Goal: Transaction & Acquisition: Purchase product/service

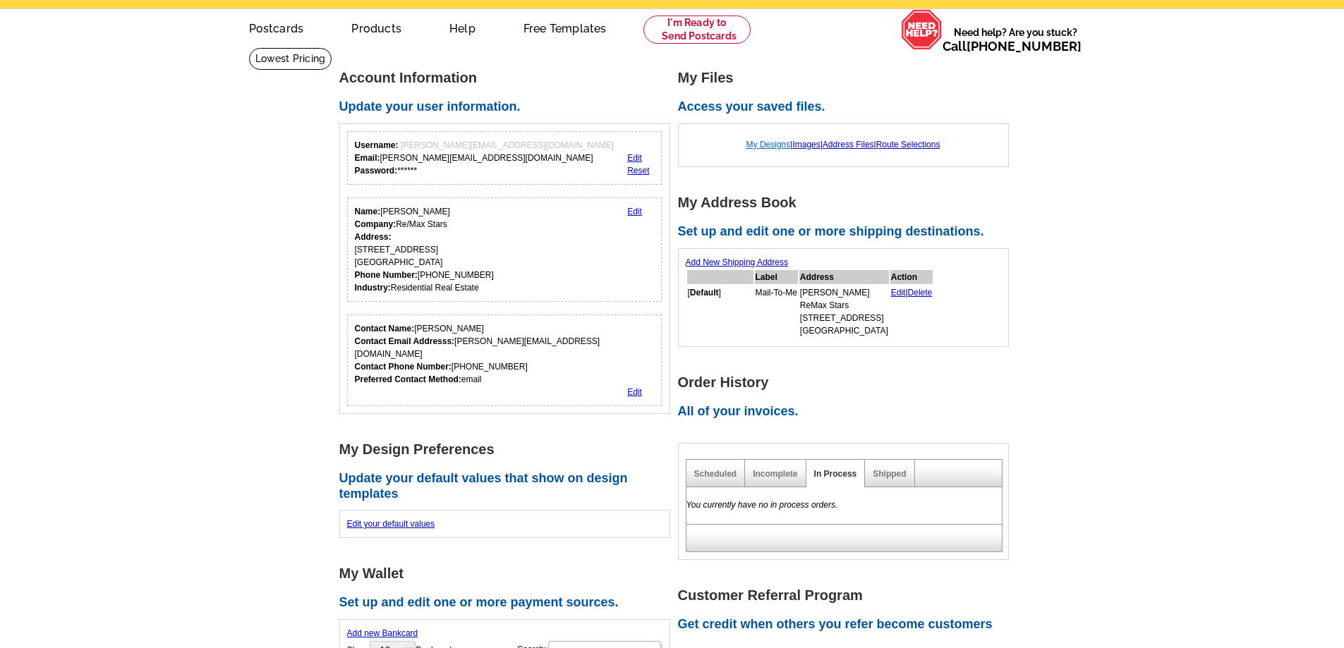
scroll to position [71, 0]
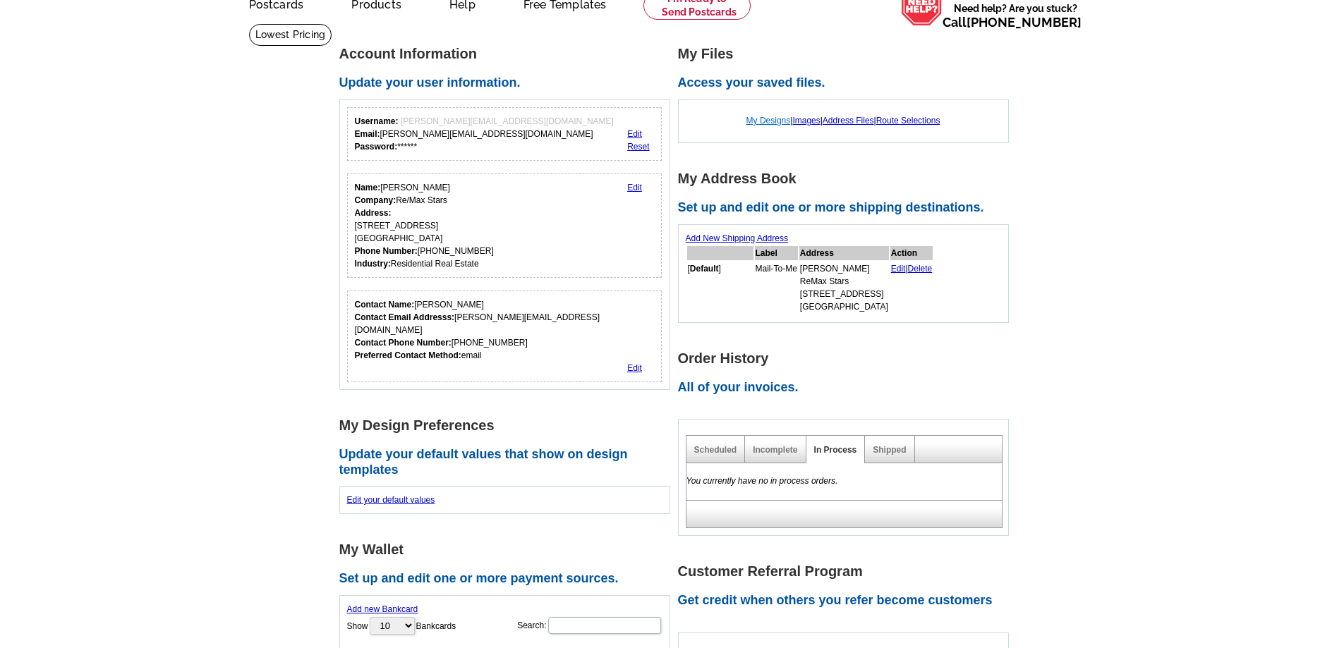
click at [759, 123] on link "My Designs" at bounding box center [768, 121] width 44 height 10
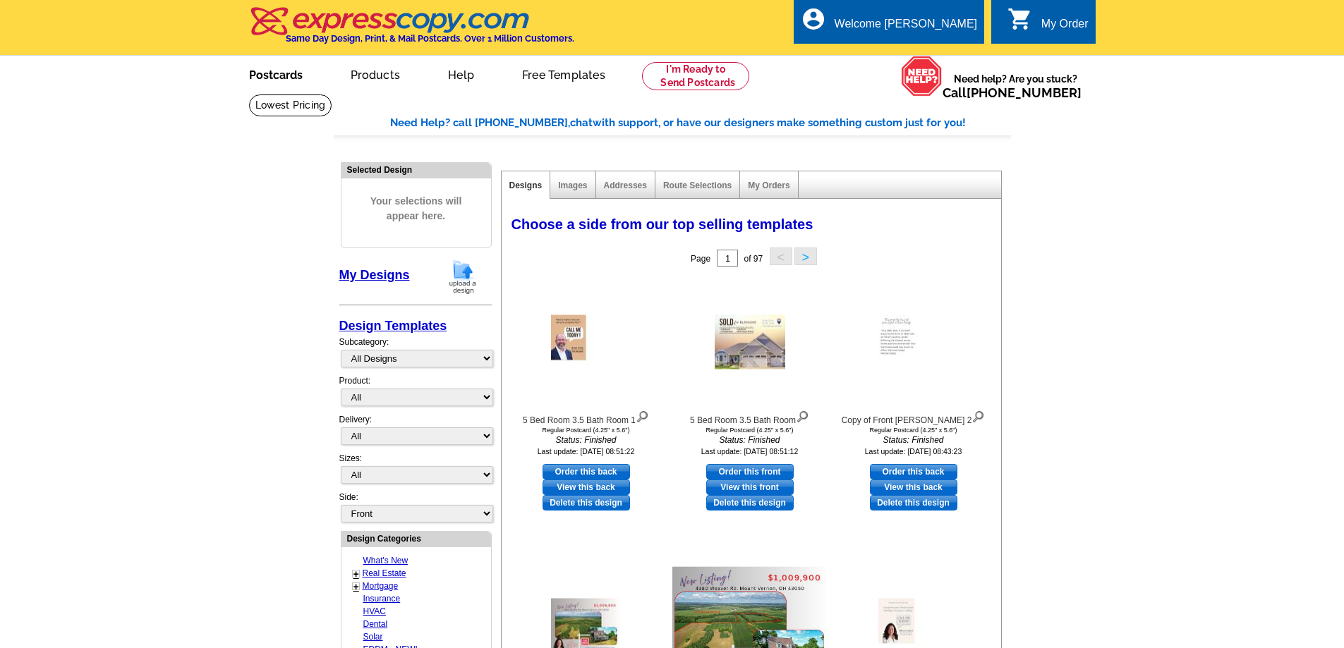
click at [282, 76] on link "Postcards" at bounding box center [275, 73] width 99 height 33
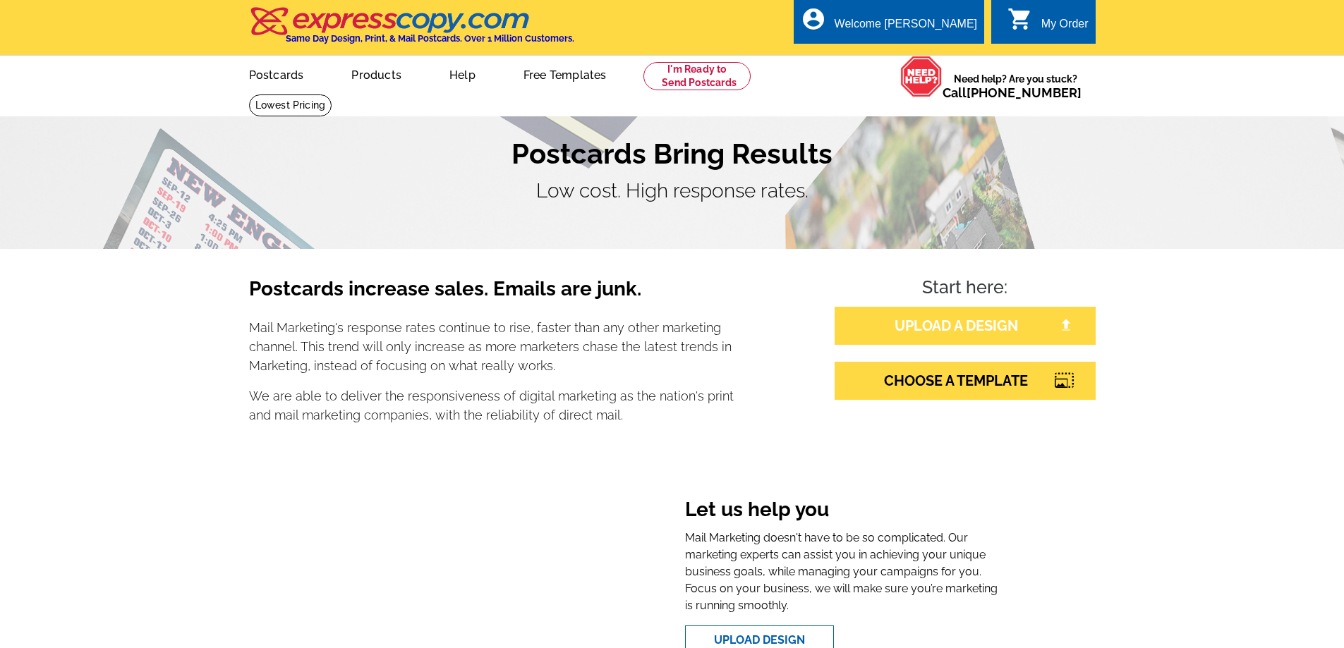
click at [950, 329] on link "UPLOAD A DESIGN" at bounding box center [965, 326] width 261 height 38
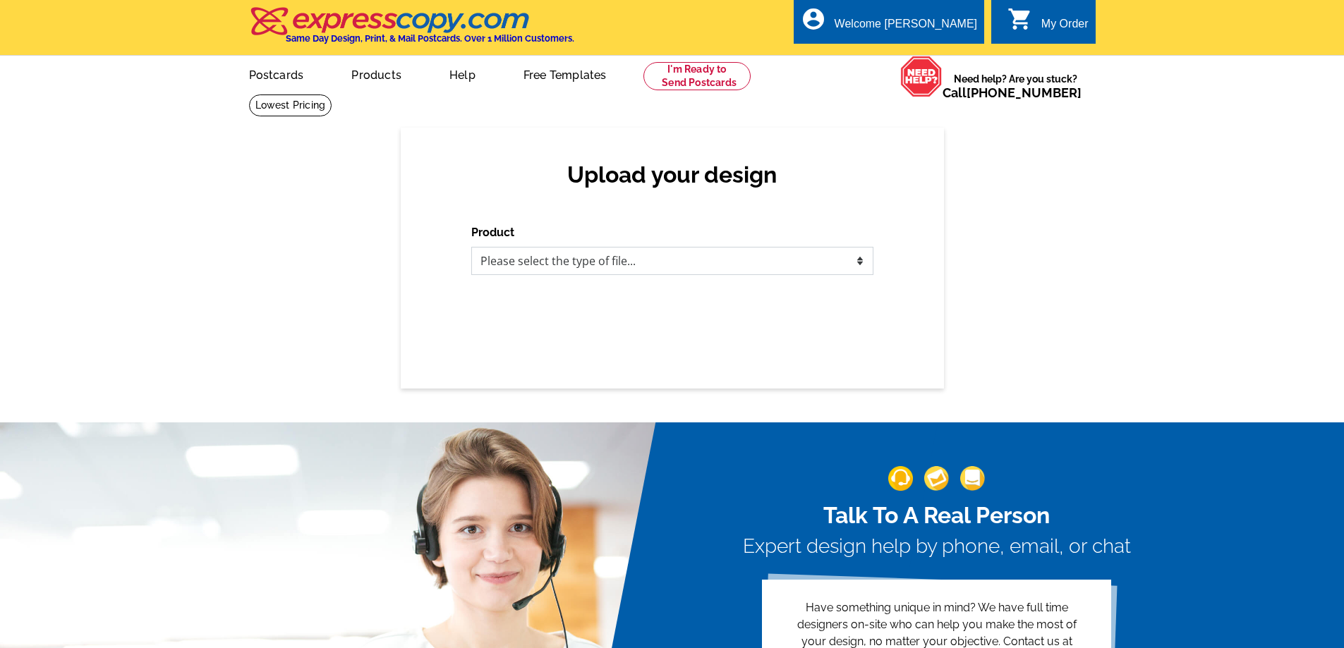
click at [863, 262] on select "Please select the type of file... Postcards Business Cards Letters and flyers G…" at bounding box center [672, 261] width 402 height 28
select select "1"
click at [471, 248] on select "Please select the type of file... Postcards Business Cards Letters and flyers G…" at bounding box center [672, 261] width 402 height 28
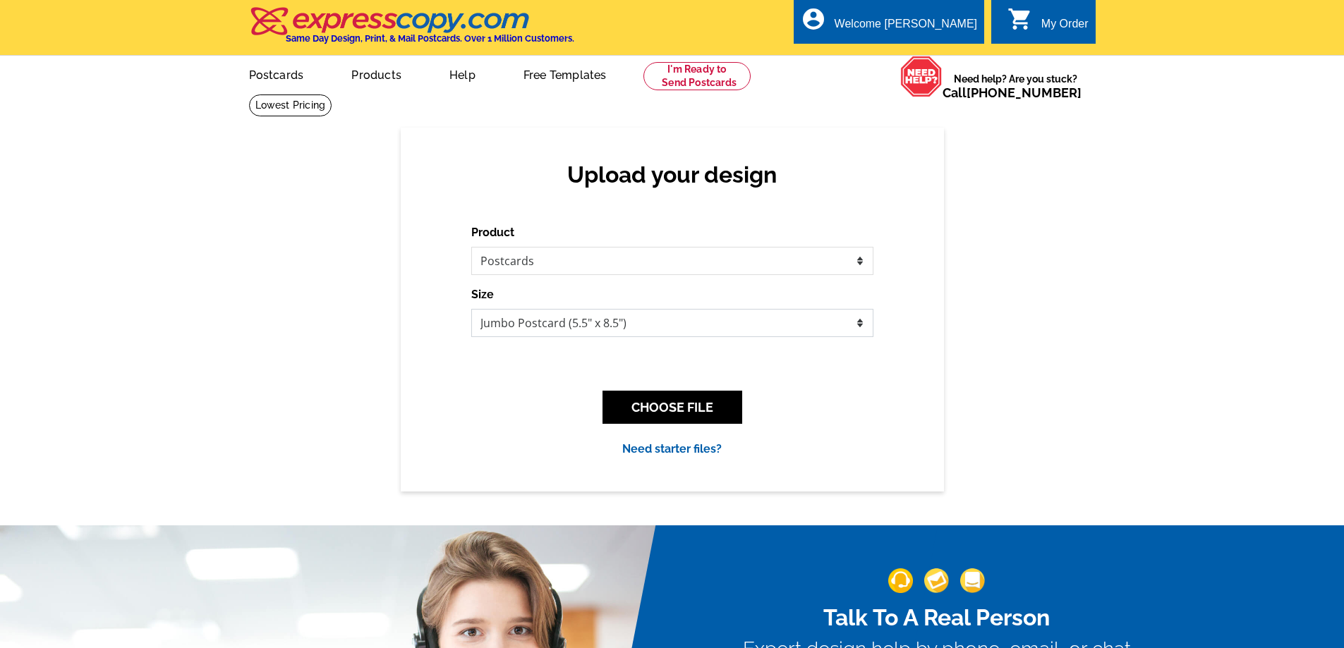
click at [861, 326] on select "Jumbo Postcard (5.5" x 8.5") Regular Postcard (4.25" x 5.6") Panoramic Postcard…" at bounding box center [672, 323] width 402 height 28
select select "1"
click at [471, 310] on select "Jumbo Postcard (5.5" x 8.5") Regular Postcard (4.25" x 5.6") Panoramic Postcard…" at bounding box center [672, 323] width 402 height 28
click at [720, 410] on button "CHOOSE FILE" at bounding box center [672, 407] width 140 height 33
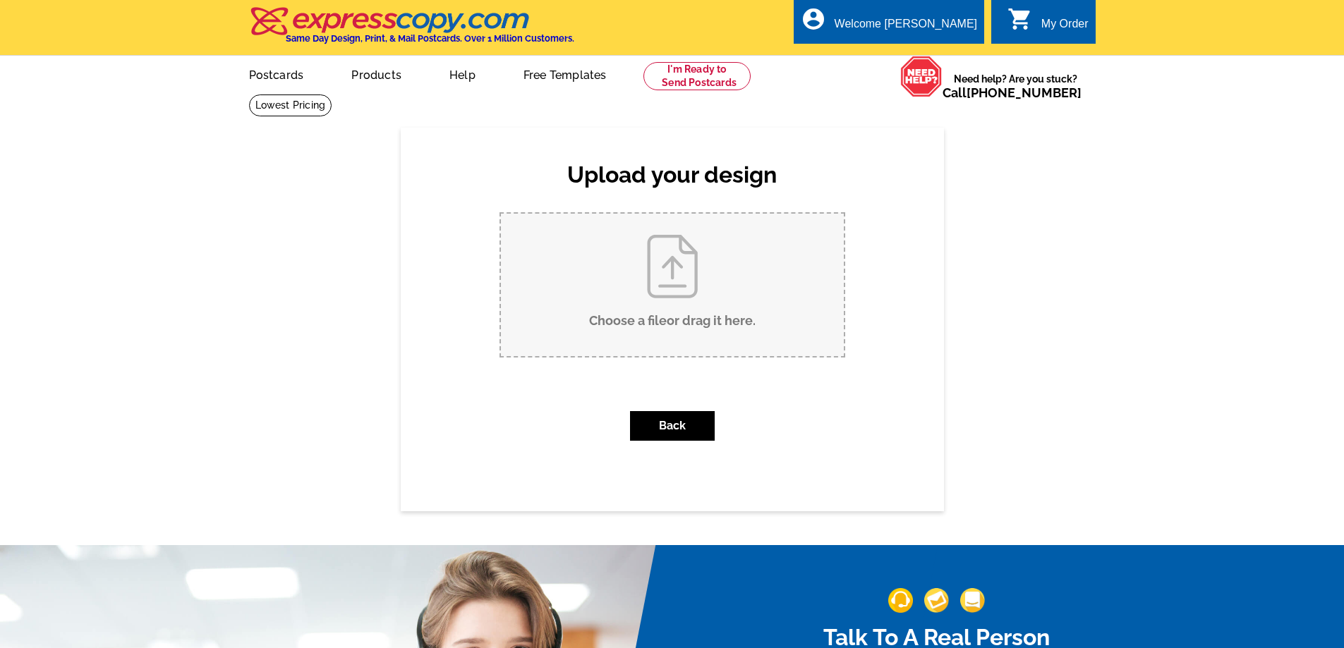
click at [723, 332] on input "Choose a file or drag it here ." at bounding box center [672, 285] width 343 height 143
click at [672, 272] on input "Choose a file or drag it here ." at bounding box center [672, 285] width 343 height 143
type input "C:\fakepath\21092 Schenck Creek Rd. Howard, OhEXPRESSCOPY.pdf"
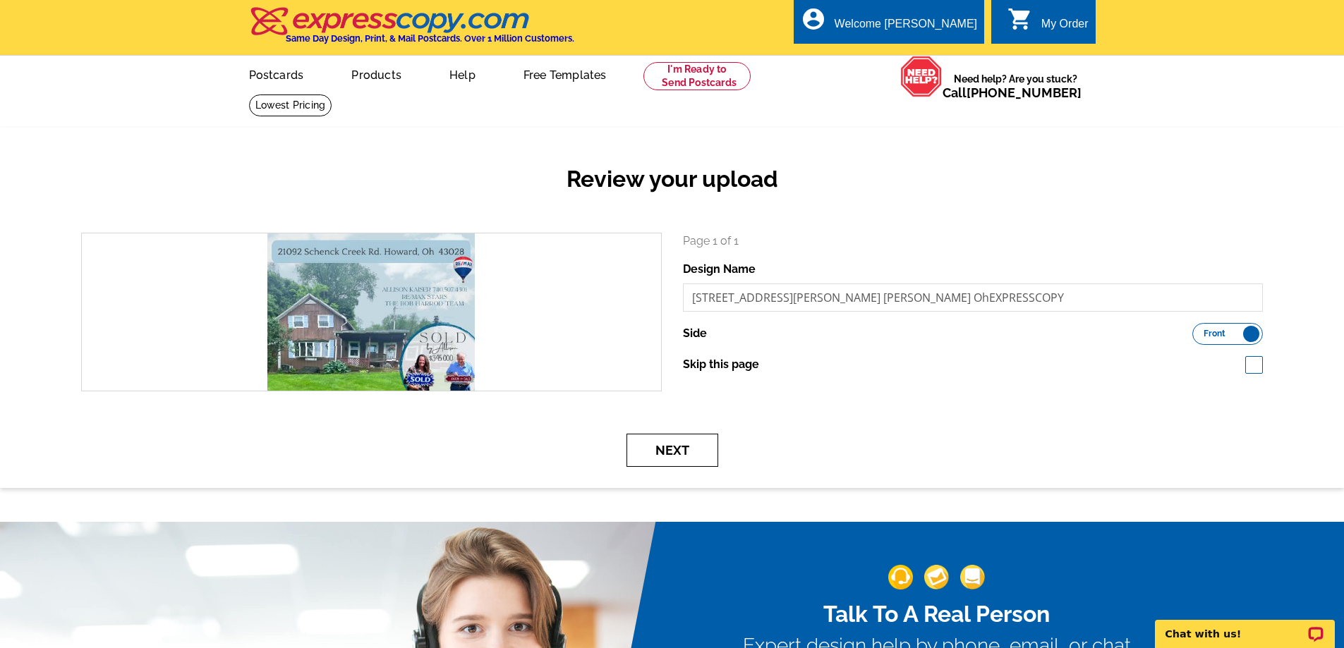
click at [703, 452] on button "Next" at bounding box center [672, 450] width 92 height 33
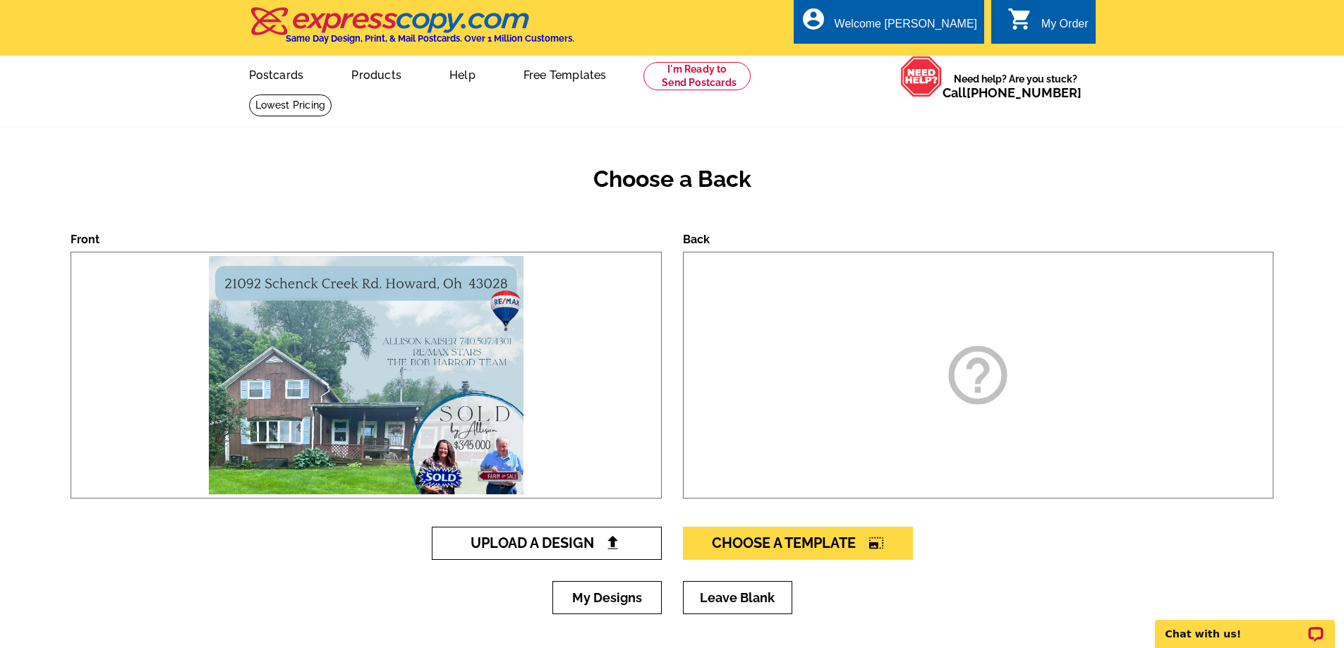
click at [602, 543] on span "Upload A Design" at bounding box center [547, 543] width 152 height 17
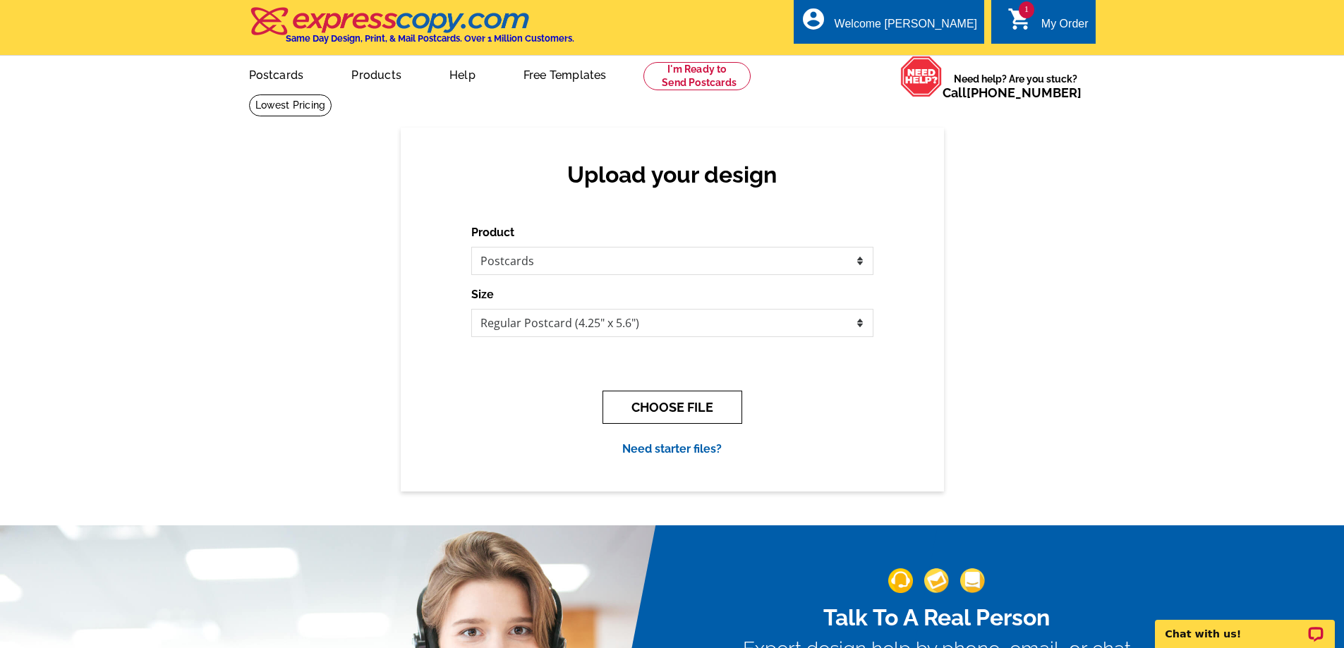
click at [717, 407] on button "CHOOSE FILE" at bounding box center [672, 407] width 140 height 33
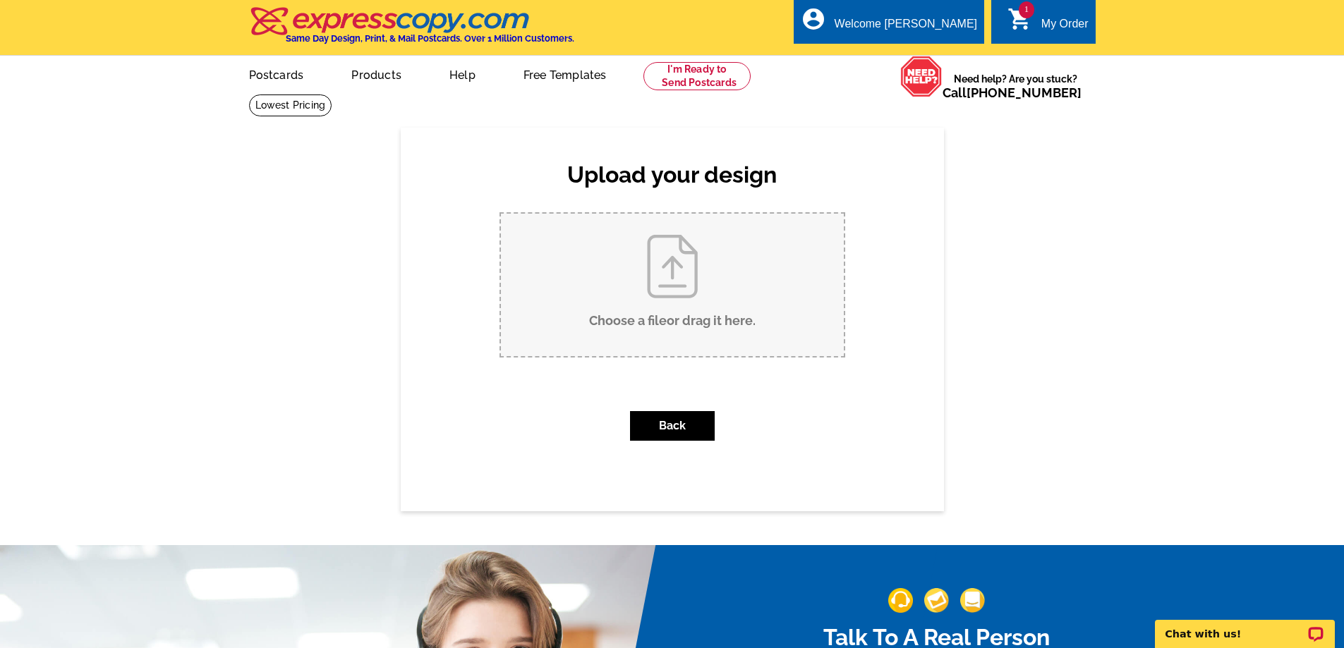
click at [672, 325] on input "Choose a file or drag it here ." at bounding box center [672, 285] width 343 height 143
click at [726, 303] on input "Choose a file or drag it here ." at bounding box center [672, 285] width 343 height 143
type input "C:\fakepath\21092 Schenck Creek Rd. Howard, OhEXPRESSCOPY (1).pdf"
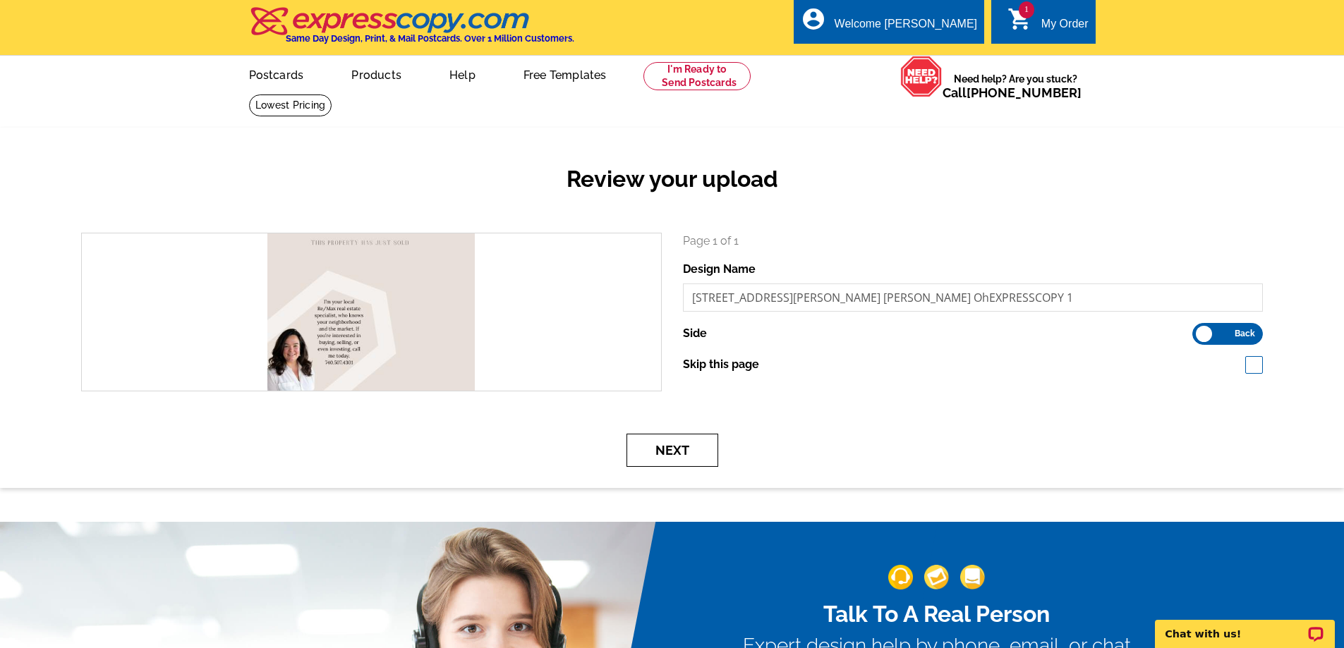
click at [687, 449] on button "Next" at bounding box center [672, 450] width 92 height 33
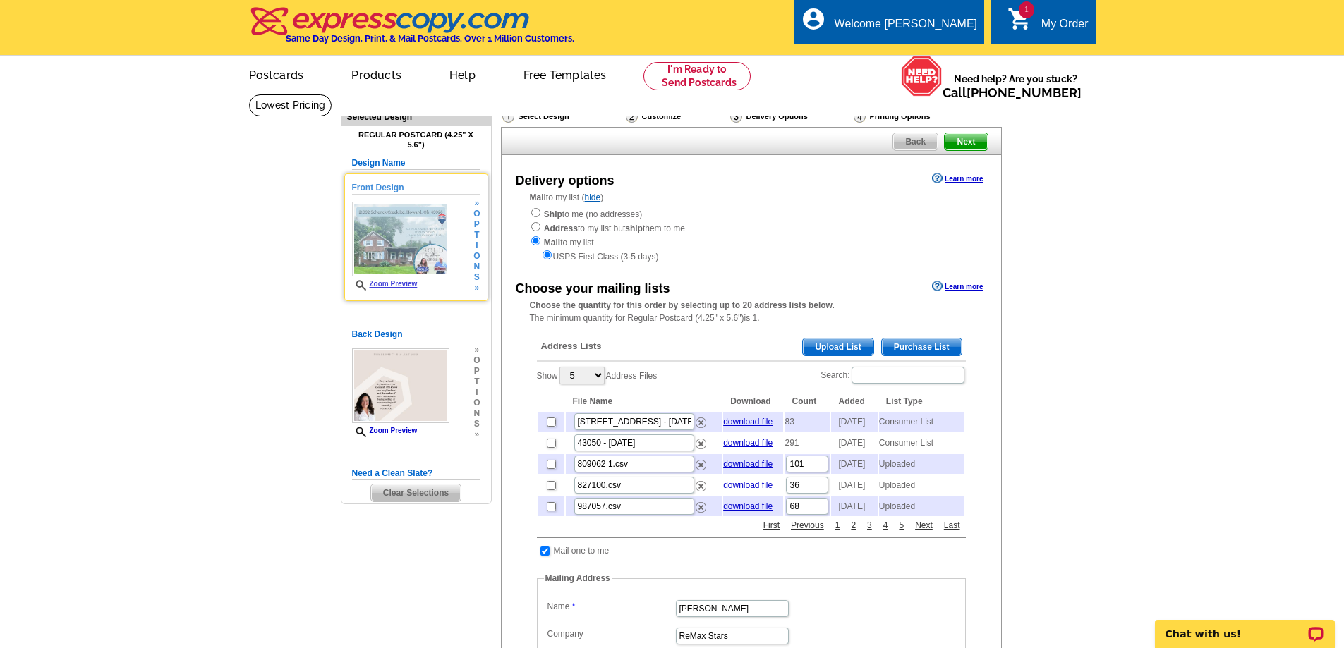
click at [408, 283] on link "Zoom Preview" at bounding box center [385, 284] width 66 height 8
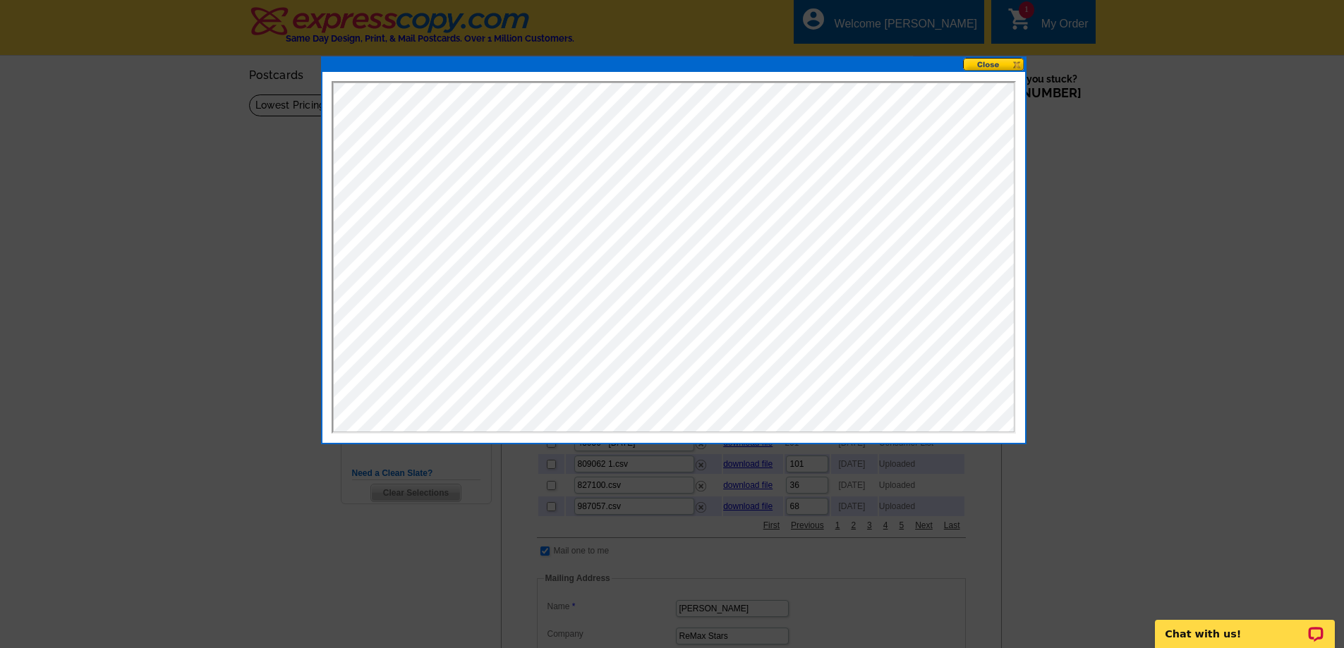
click at [991, 61] on button at bounding box center [994, 64] width 62 height 13
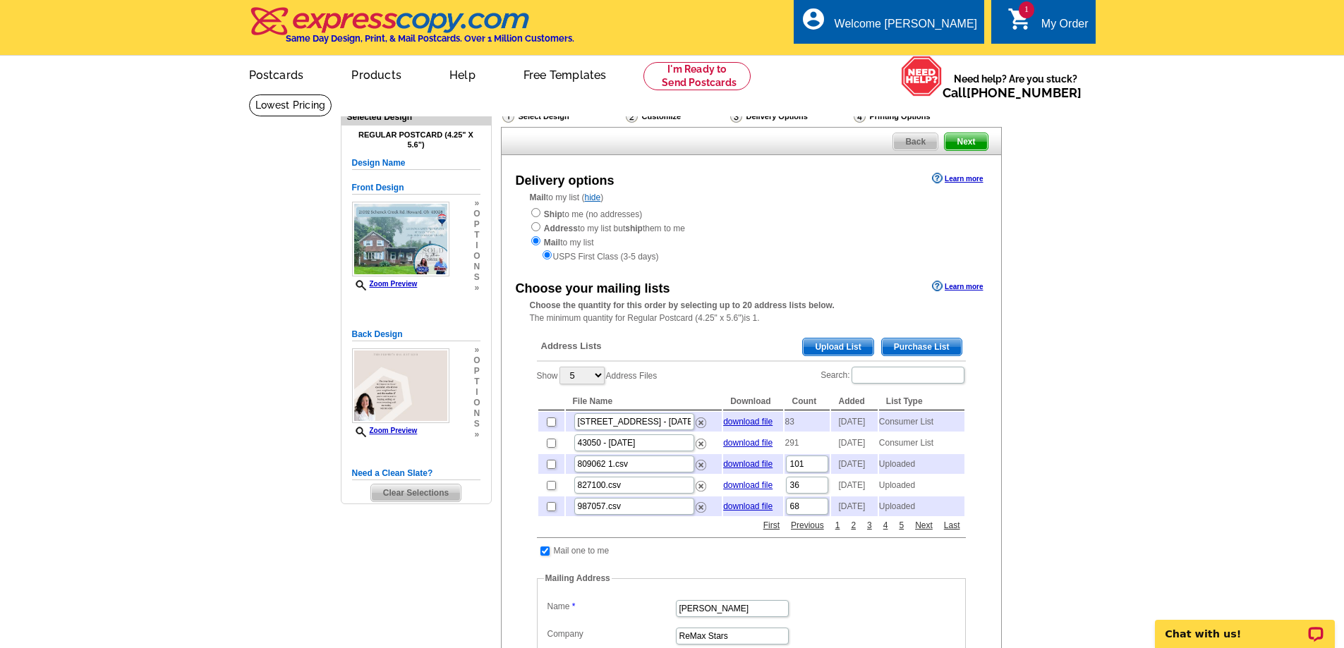
click at [1113, 463] on main "Need Help? call 800-260-5887, chat with support, or have our designers make som…" at bounding box center [672, 554] width 1344 height 921
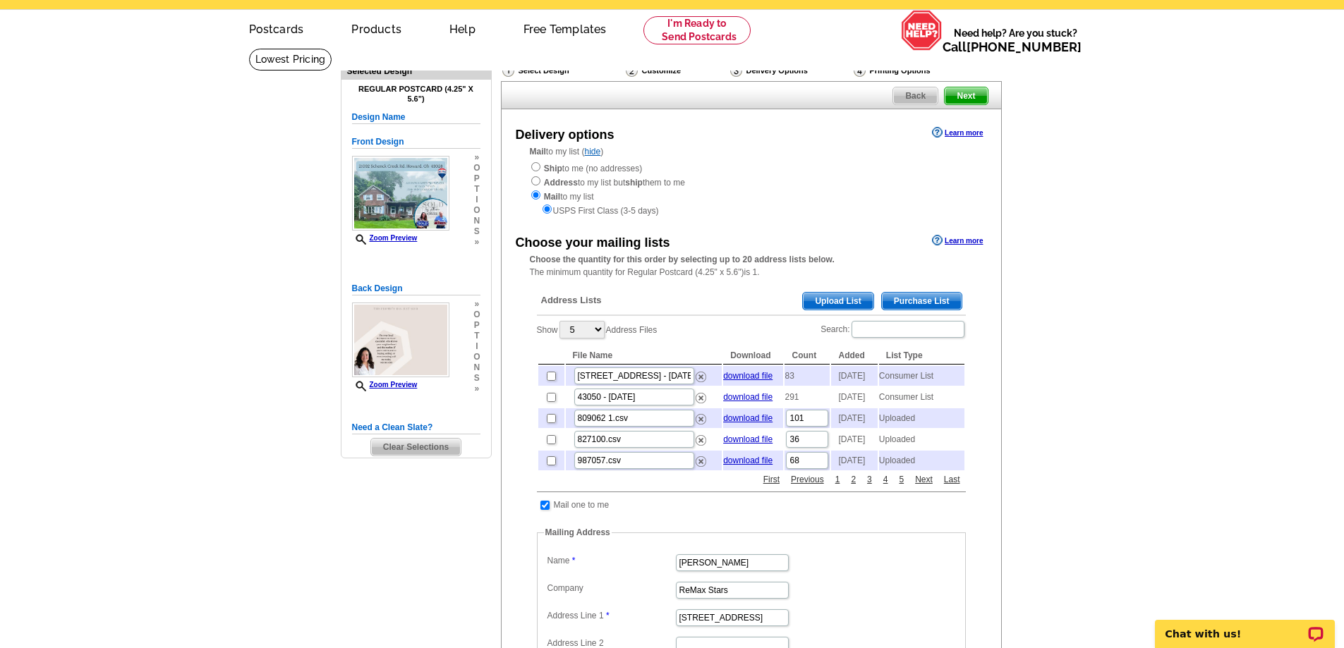
scroll to position [71, 0]
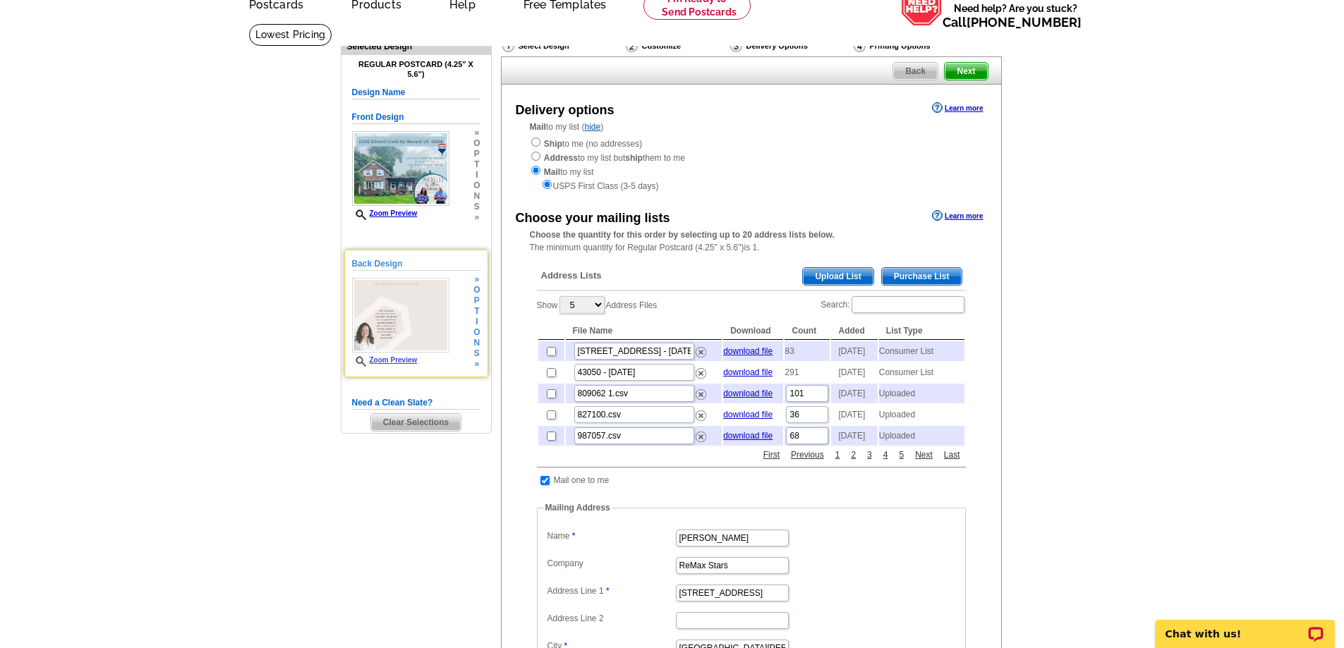
click at [396, 360] on link "Zoom Preview" at bounding box center [385, 360] width 66 height 8
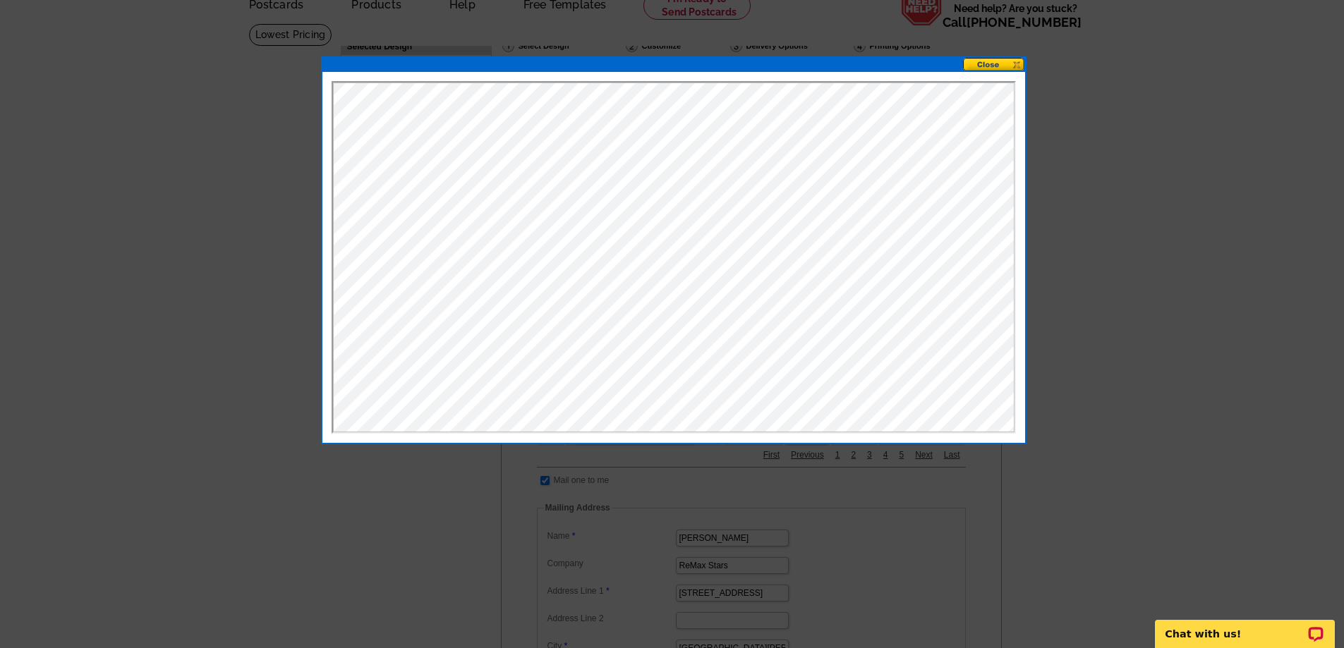
scroll to position [0, 0]
click at [992, 60] on button at bounding box center [994, 64] width 62 height 13
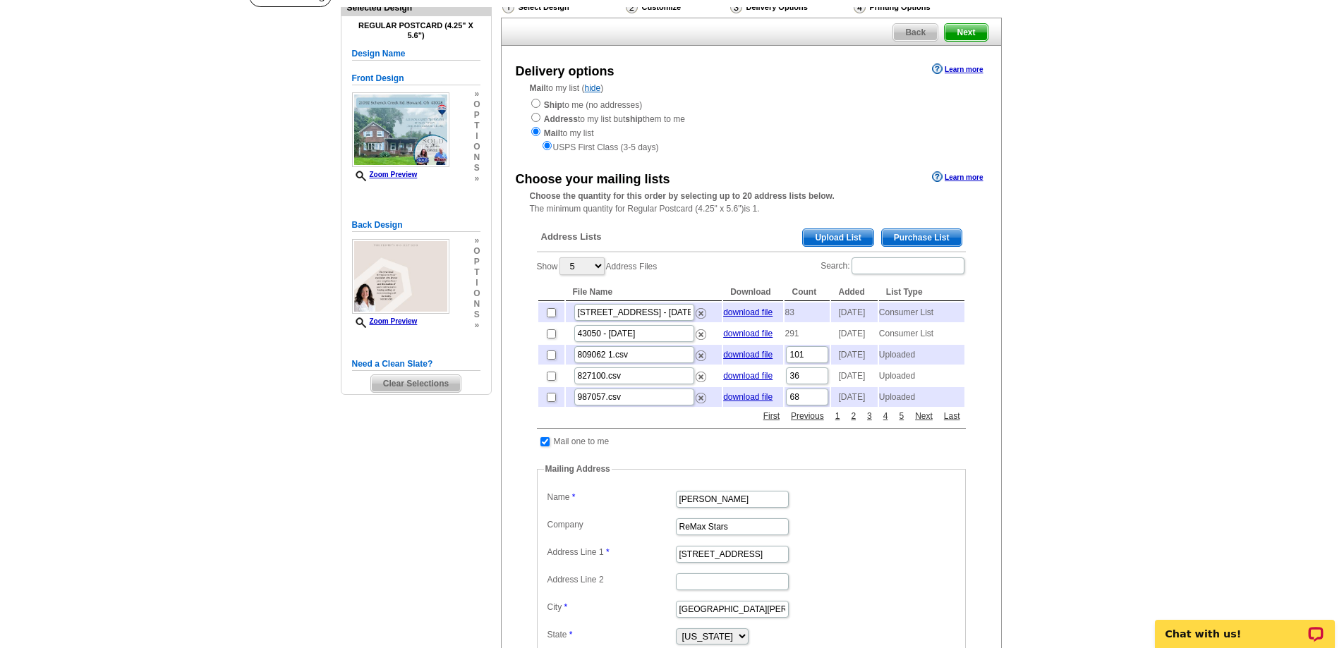
scroll to position [141, 0]
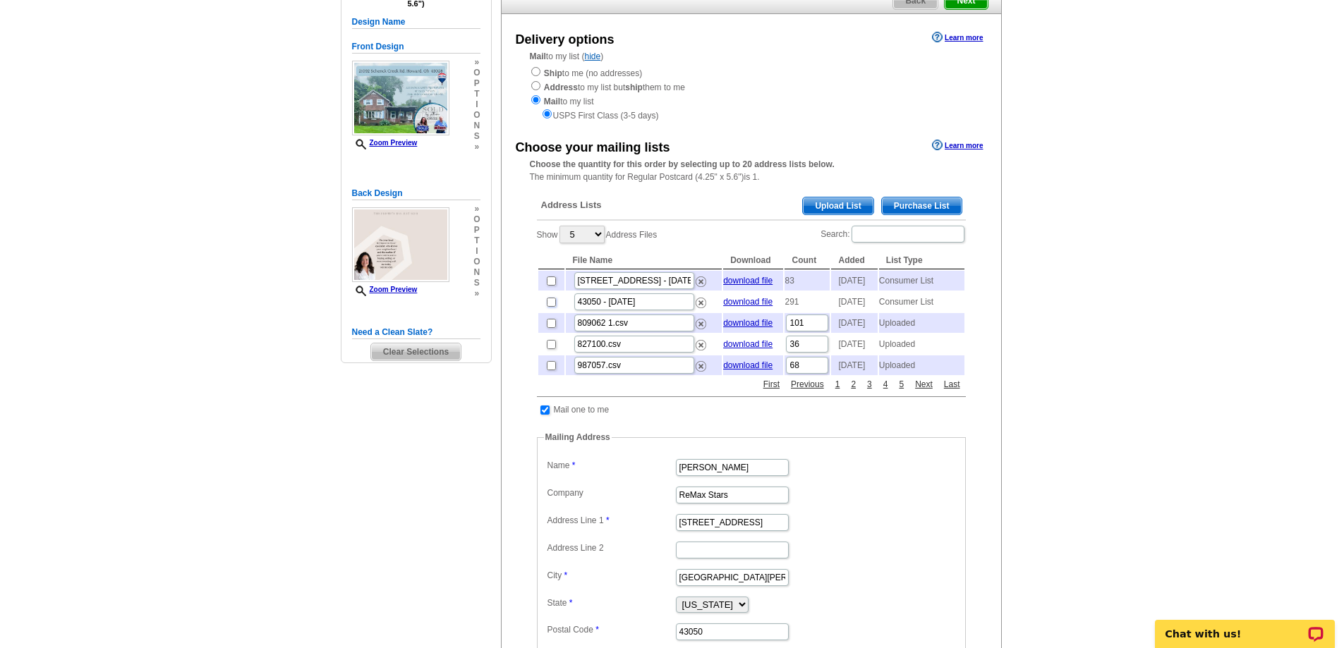
click at [553, 307] on input "checkbox" at bounding box center [551, 302] width 9 height 9
checkbox input "true"
click at [548, 284] on input "checkbox" at bounding box center [551, 281] width 9 height 9
checkbox input "true"
click at [925, 391] on link "Next" at bounding box center [923, 384] width 25 height 13
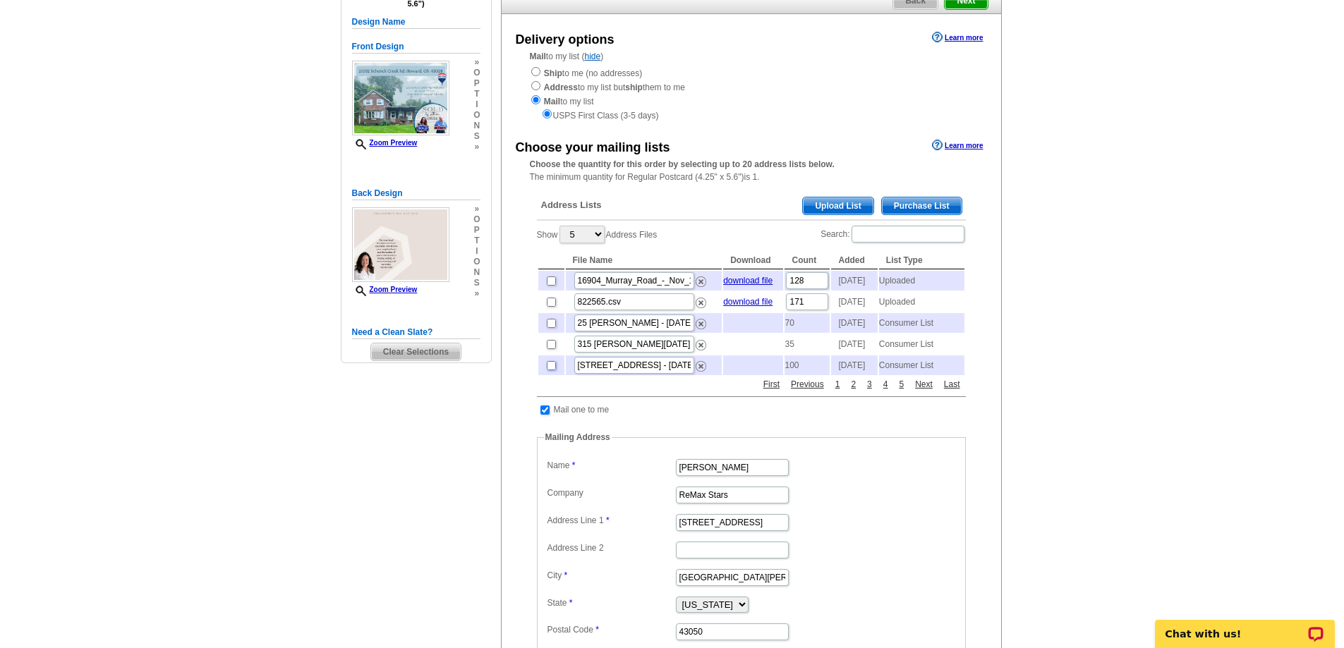
click at [550, 370] on input "checkbox" at bounding box center [551, 365] width 9 height 9
checkbox input "true"
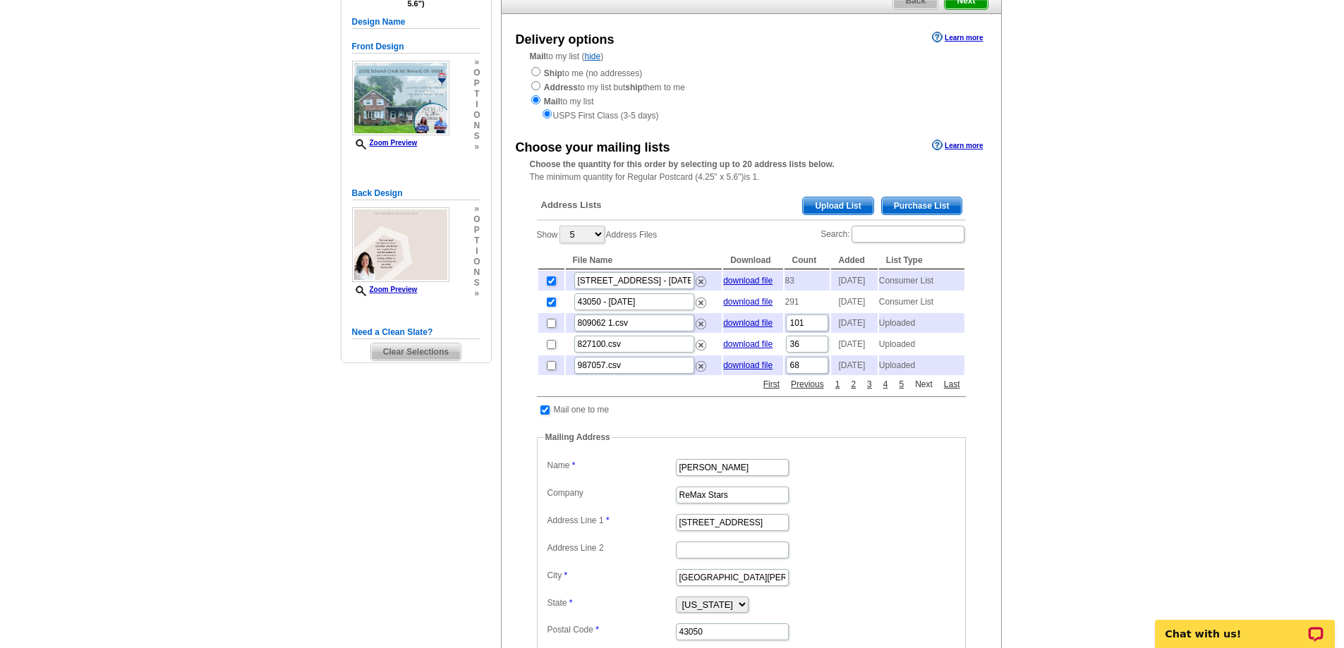
click at [923, 391] on link "Next" at bounding box center [923, 384] width 25 height 13
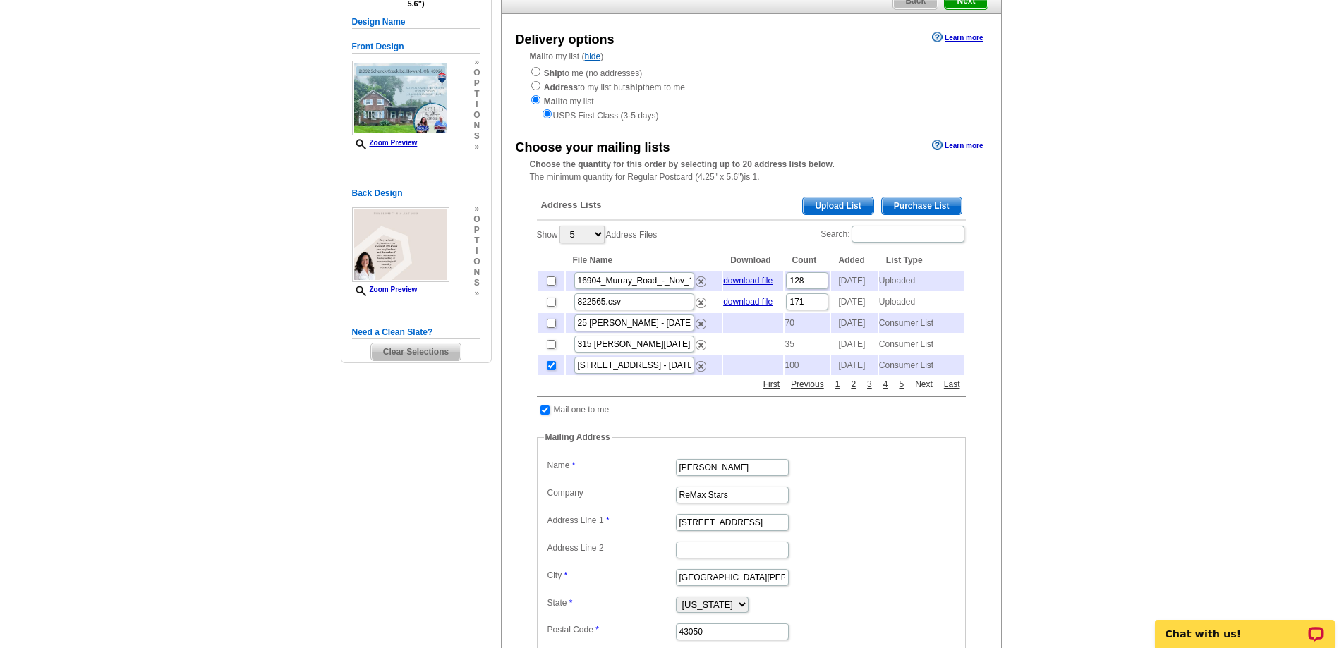
click at [916, 391] on link "Next" at bounding box center [923, 384] width 25 height 13
drag, startPoint x: 551, startPoint y: 313, endPoint x: 539, endPoint y: 313, distance: 12.0
click at [539, 312] on td at bounding box center [551, 302] width 26 height 20
click at [928, 391] on link "Next" at bounding box center [923, 384] width 25 height 13
click at [921, 391] on link "Next" at bounding box center [923, 384] width 25 height 13
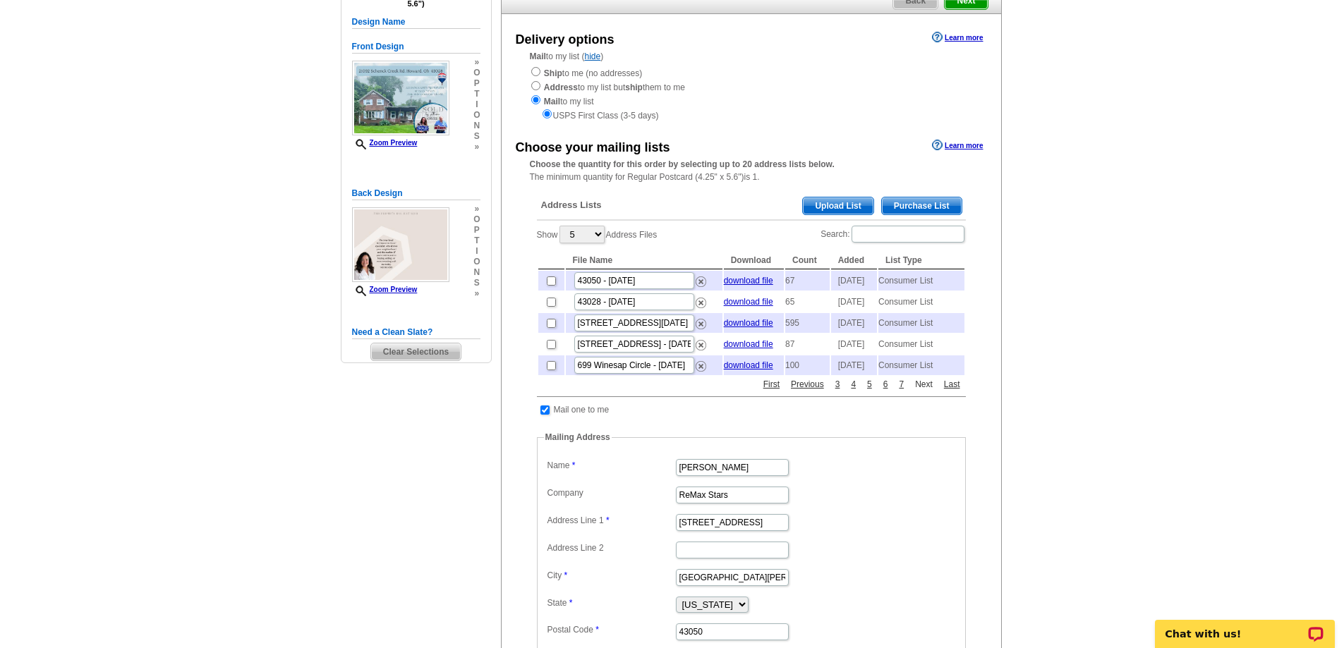
click at [921, 391] on link "Next" at bounding box center [923, 384] width 25 height 13
click at [818, 391] on link "Previous" at bounding box center [807, 384] width 40 height 13
click at [552, 285] on input "checkbox" at bounding box center [551, 281] width 9 height 9
checkbox input "true"
click at [821, 391] on link "Previous" at bounding box center [807, 384] width 40 height 13
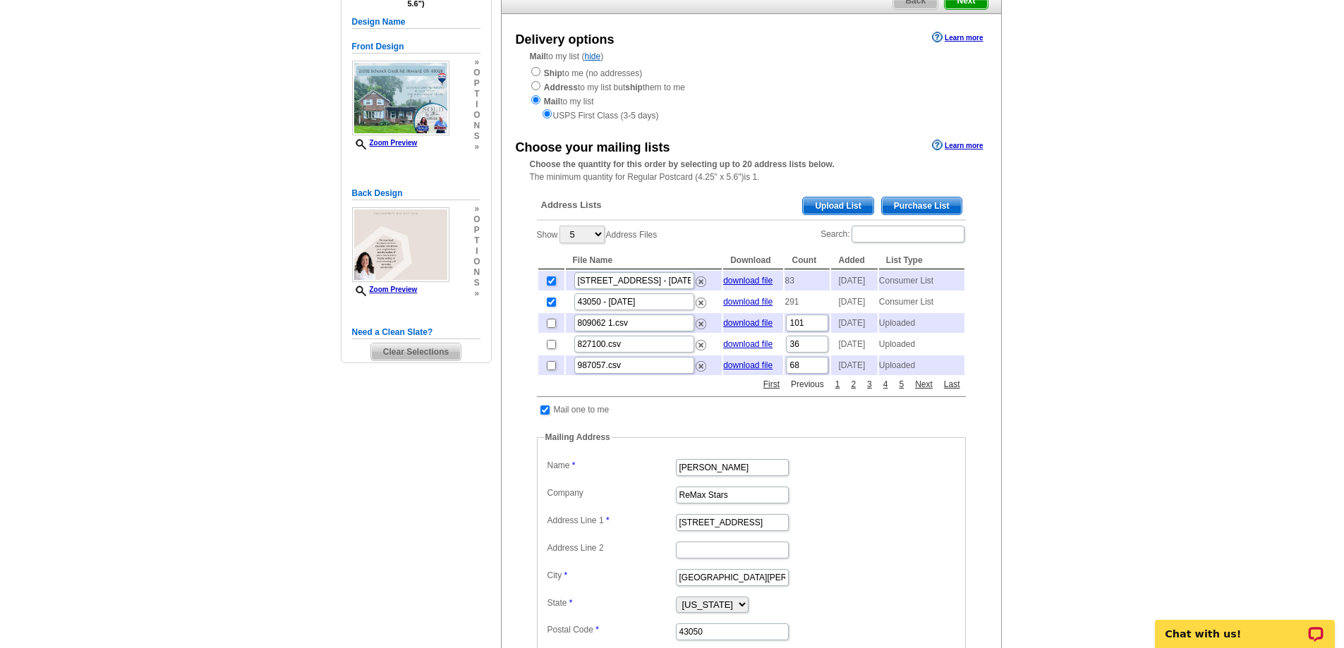
click at [817, 391] on link "Previous" at bounding box center [807, 384] width 40 height 13
click at [837, 391] on link "1" at bounding box center [838, 384] width 12 height 13
click at [923, 391] on link "Next" at bounding box center [923, 384] width 25 height 13
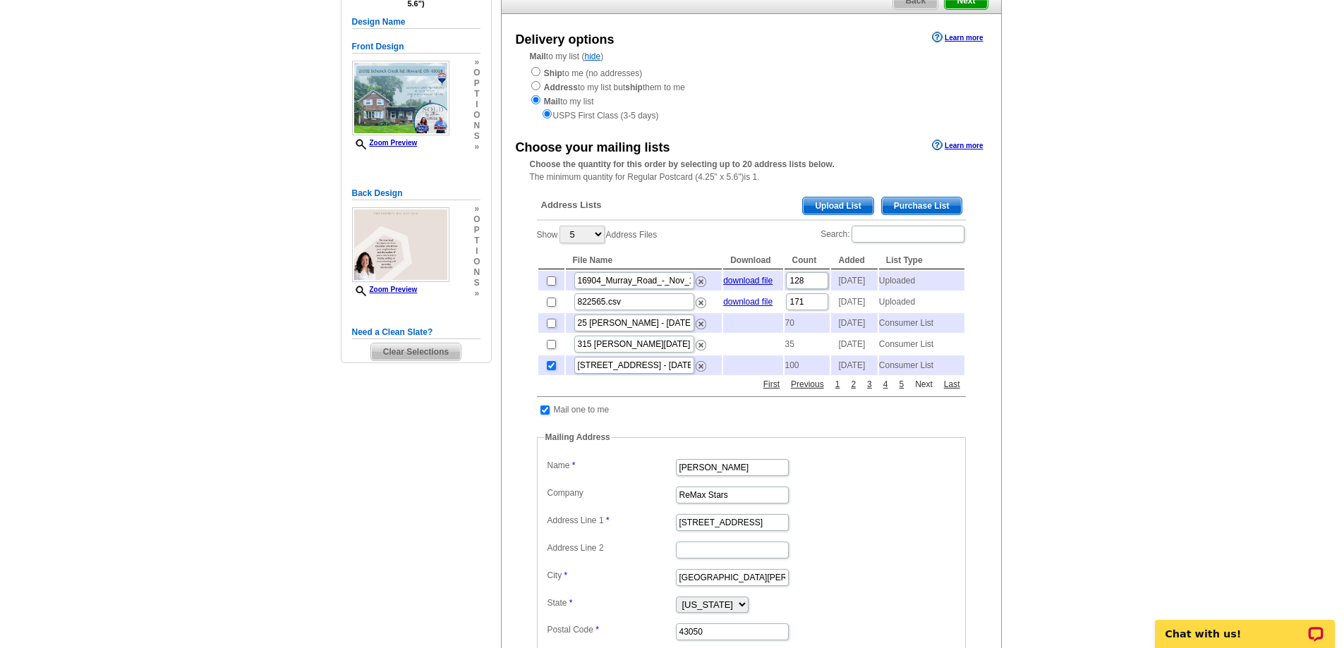
click at [923, 391] on link "Next" at bounding box center [923, 384] width 25 height 13
click at [845, 204] on span "Upload List" at bounding box center [838, 206] width 70 height 17
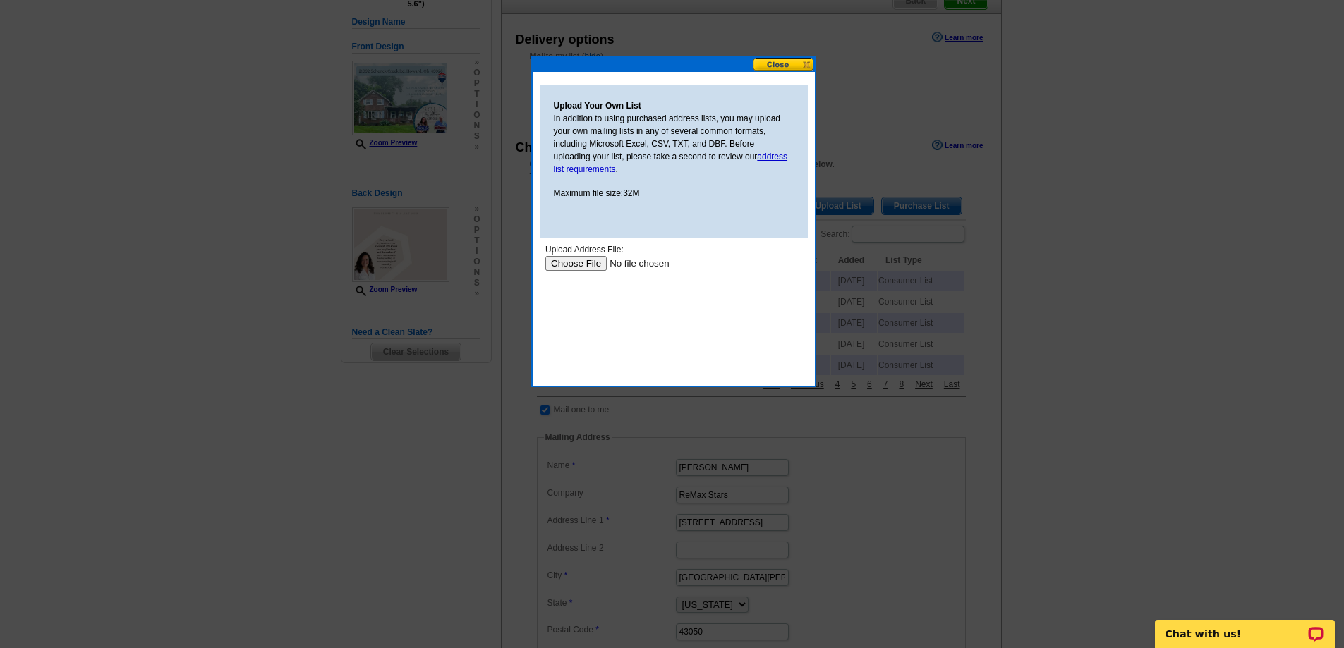
scroll to position [0, 0]
click at [777, 63] on button at bounding box center [784, 64] width 62 height 13
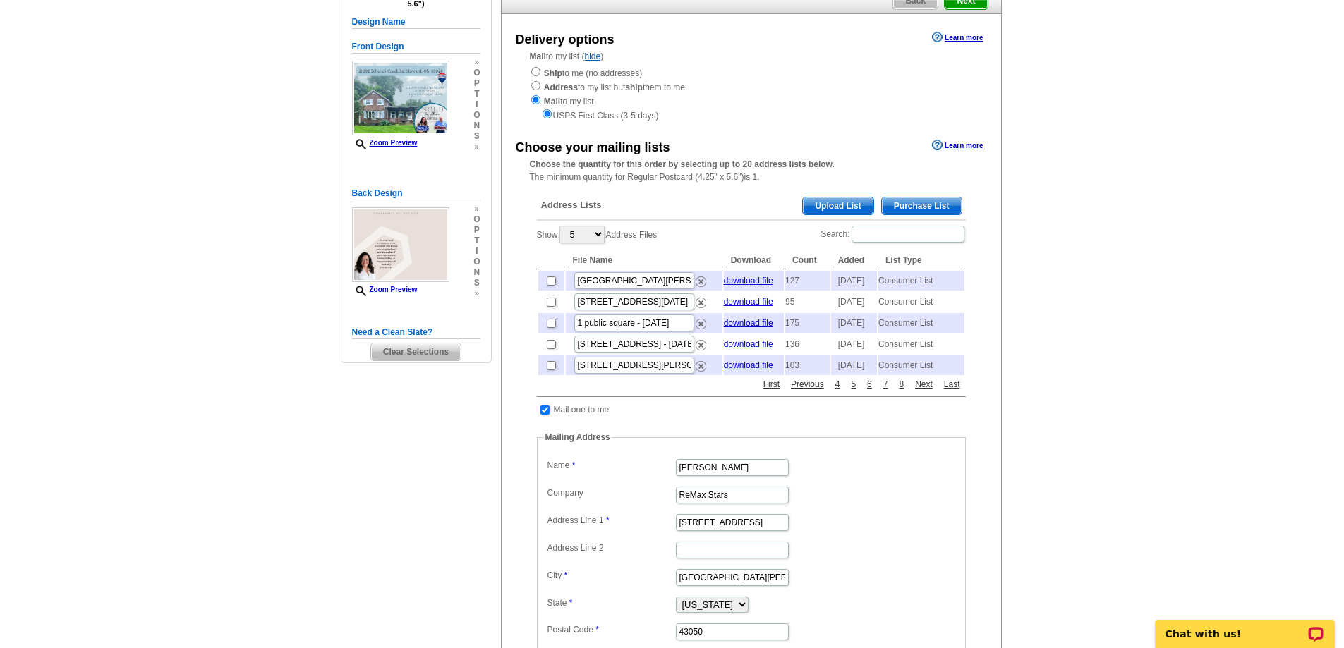
click at [902, 205] on span "Purchase List" at bounding box center [922, 206] width 80 height 17
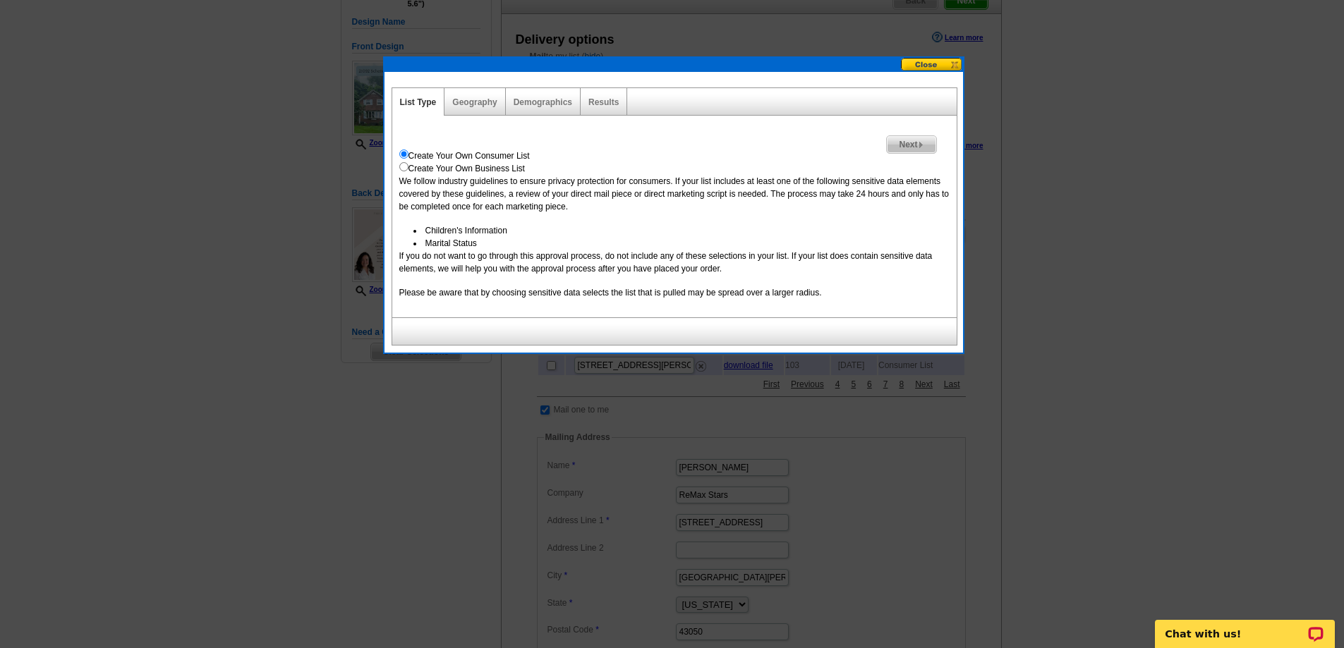
click at [928, 66] on button at bounding box center [932, 64] width 62 height 13
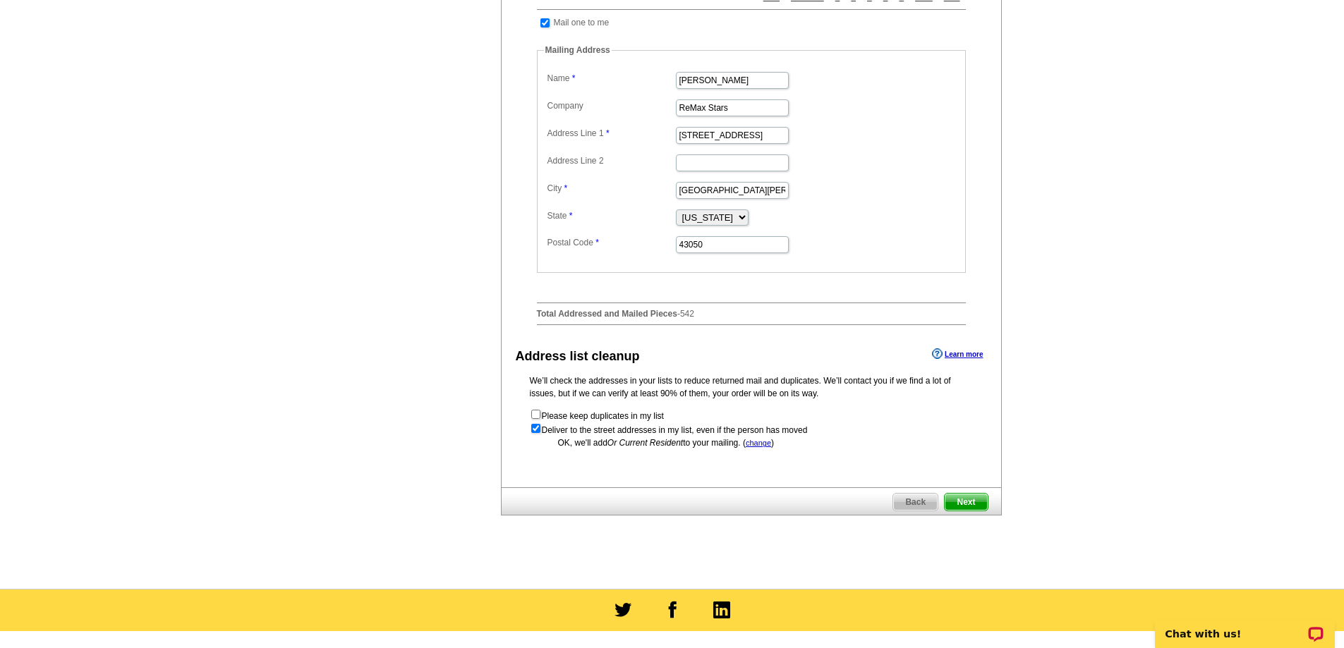
scroll to position [564, 0]
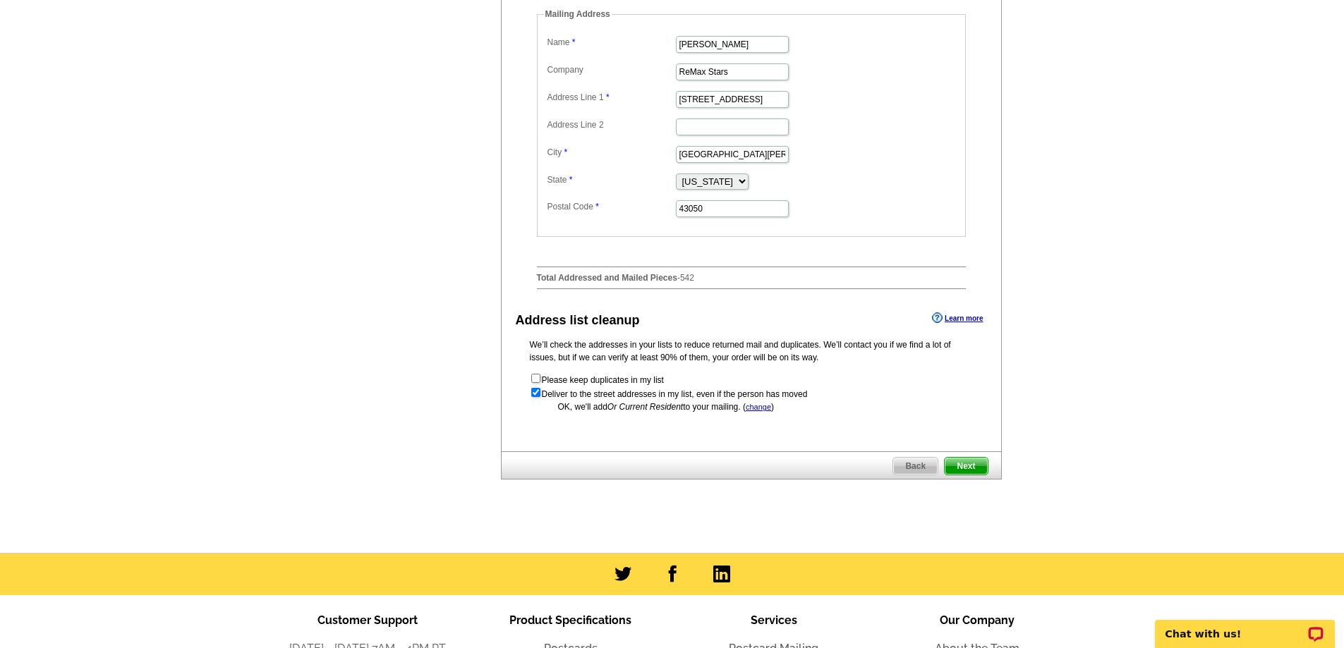
click at [965, 475] on span "Next" at bounding box center [966, 466] width 42 height 17
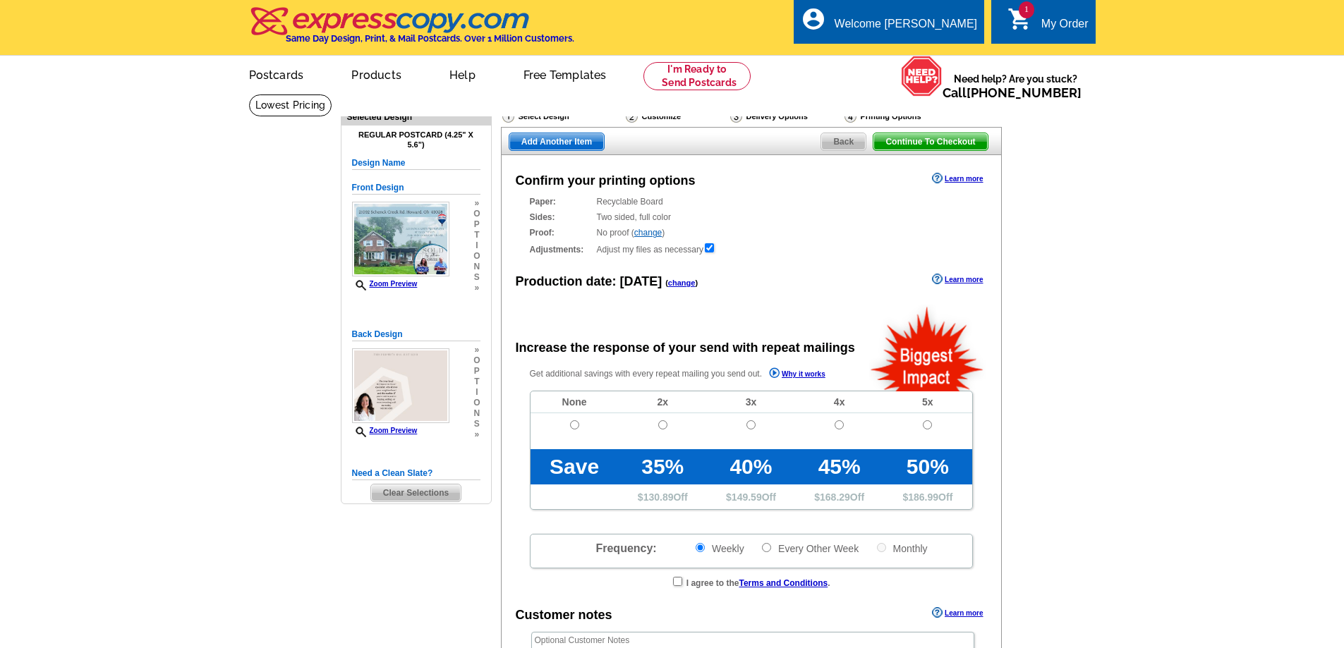
radio input "false"
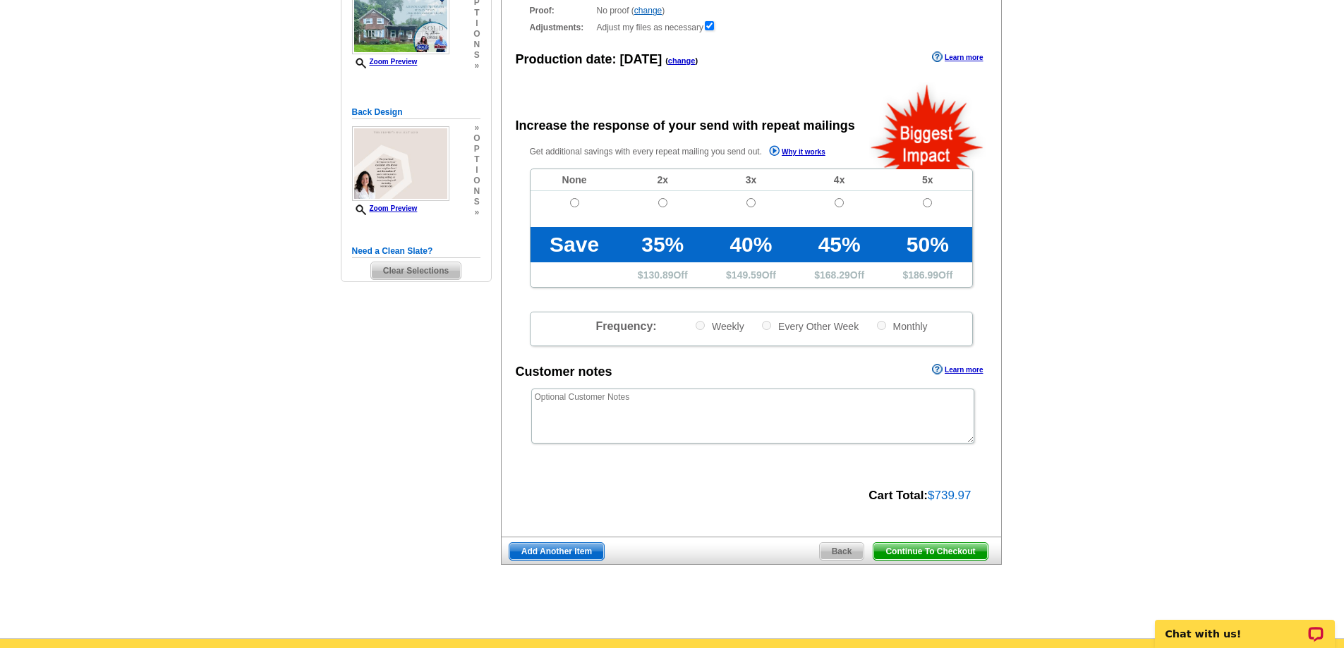
scroll to position [282, 0]
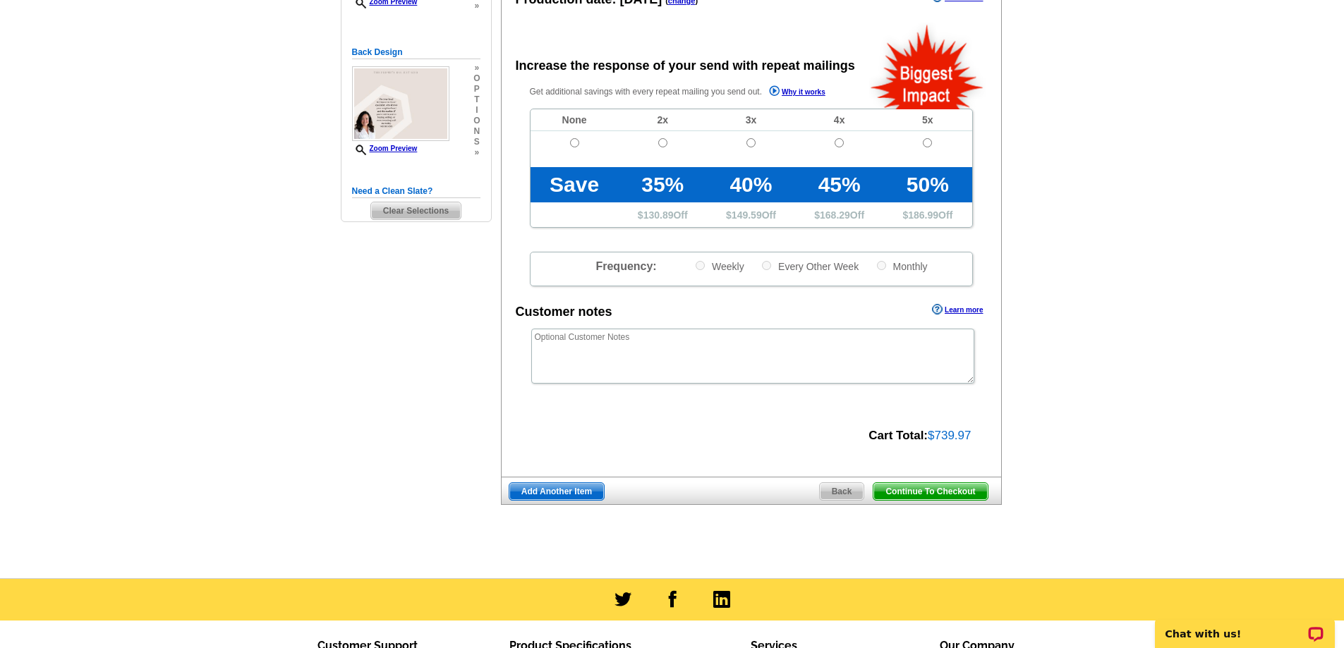
click at [918, 490] on span "Continue To Checkout" at bounding box center [930, 491] width 114 height 17
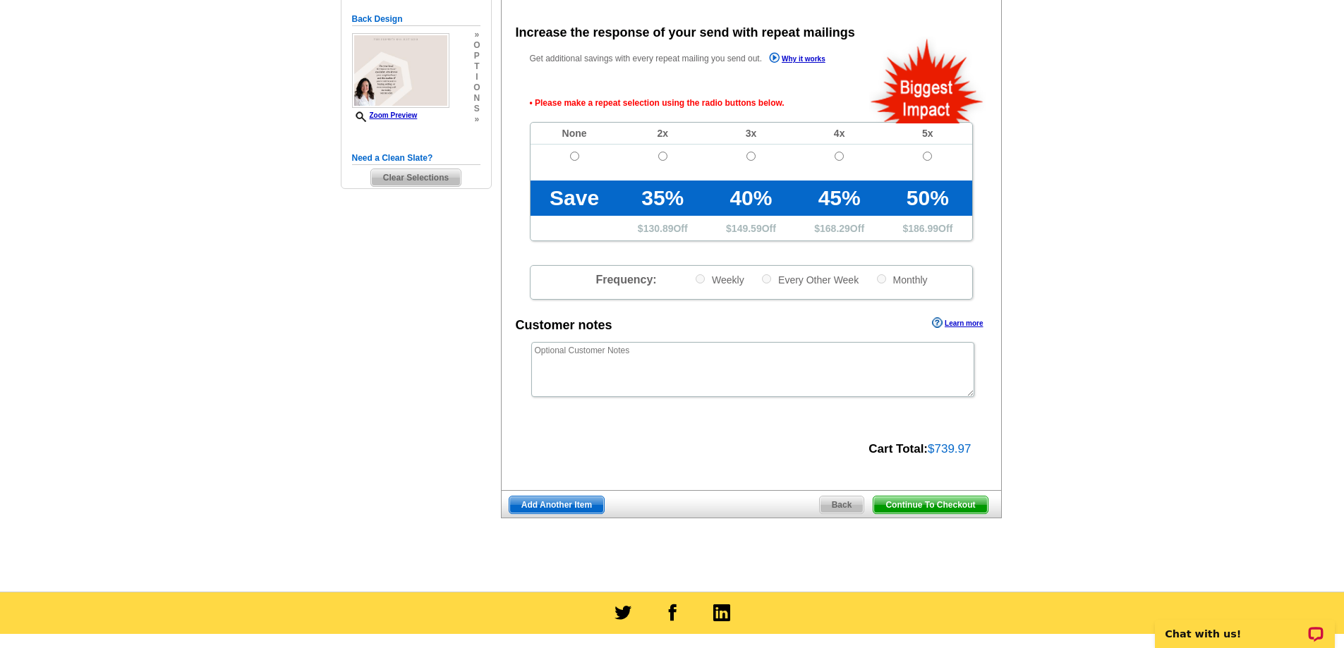
scroll to position [316, 0]
click at [573, 160] on input "radio" at bounding box center [574, 155] width 9 height 9
radio input "true"
click at [914, 505] on span "Continue To Checkout" at bounding box center [930, 504] width 114 height 17
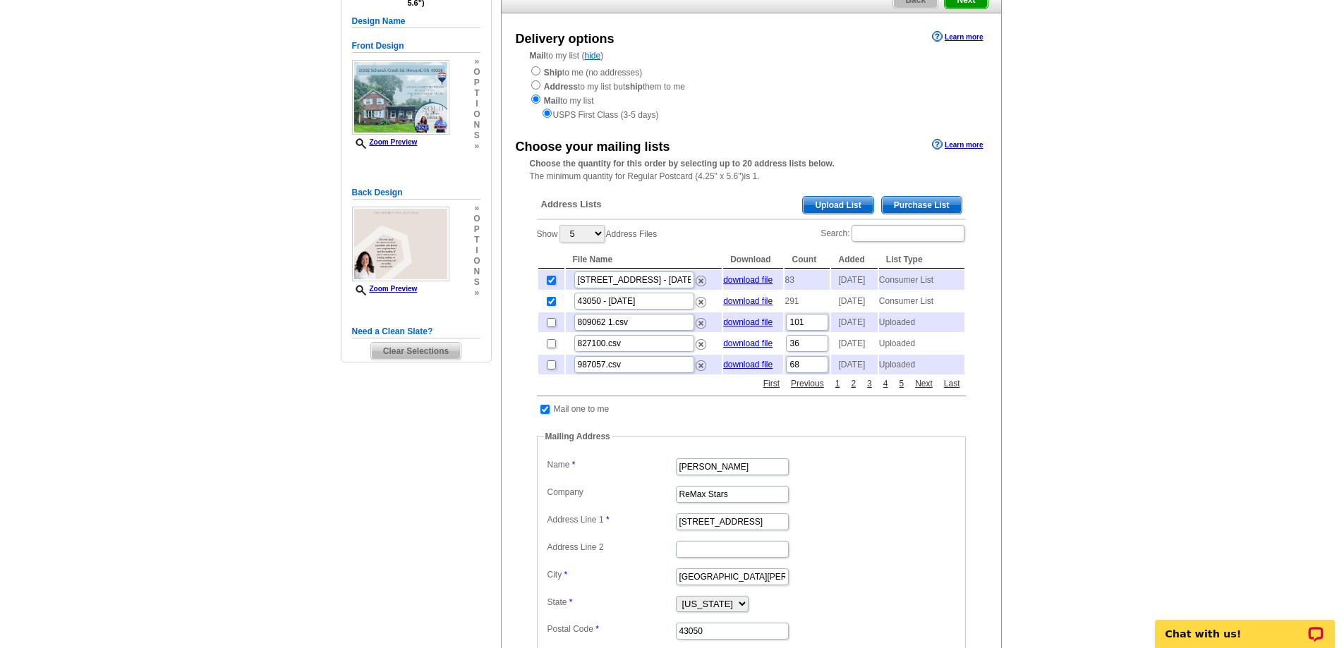
scroll to position [134, 0]
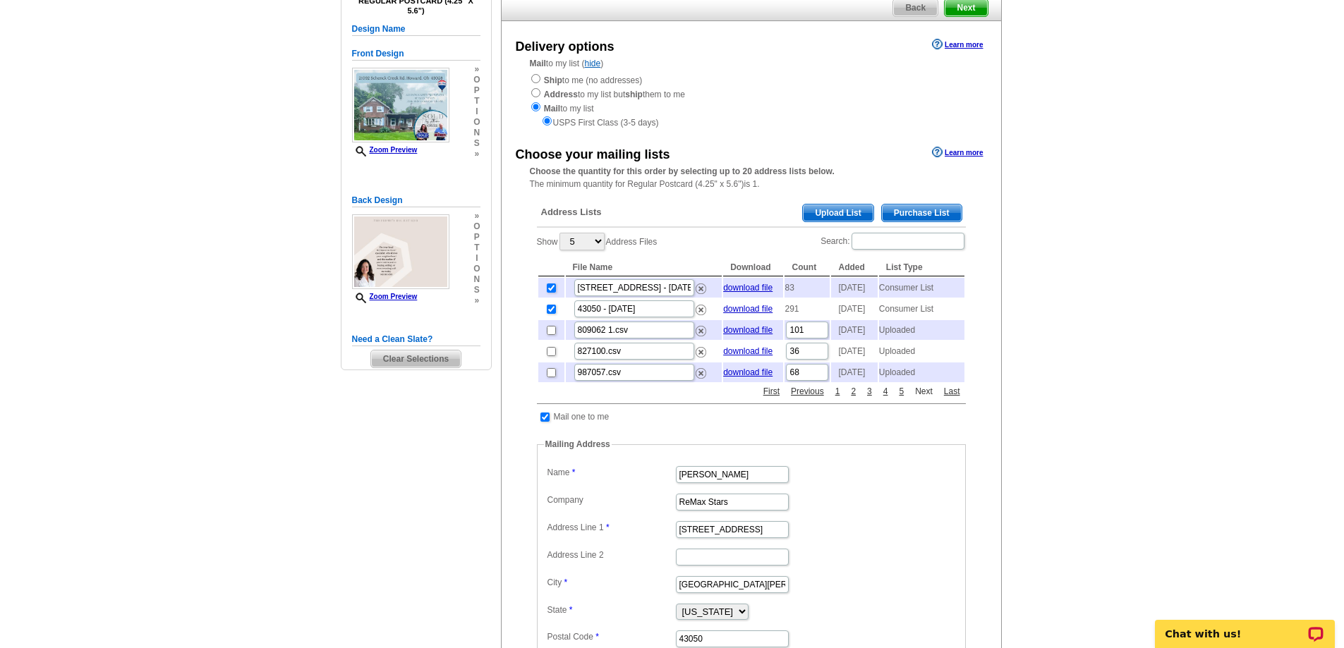
click at [920, 398] on link "Next" at bounding box center [923, 391] width 25 height 13
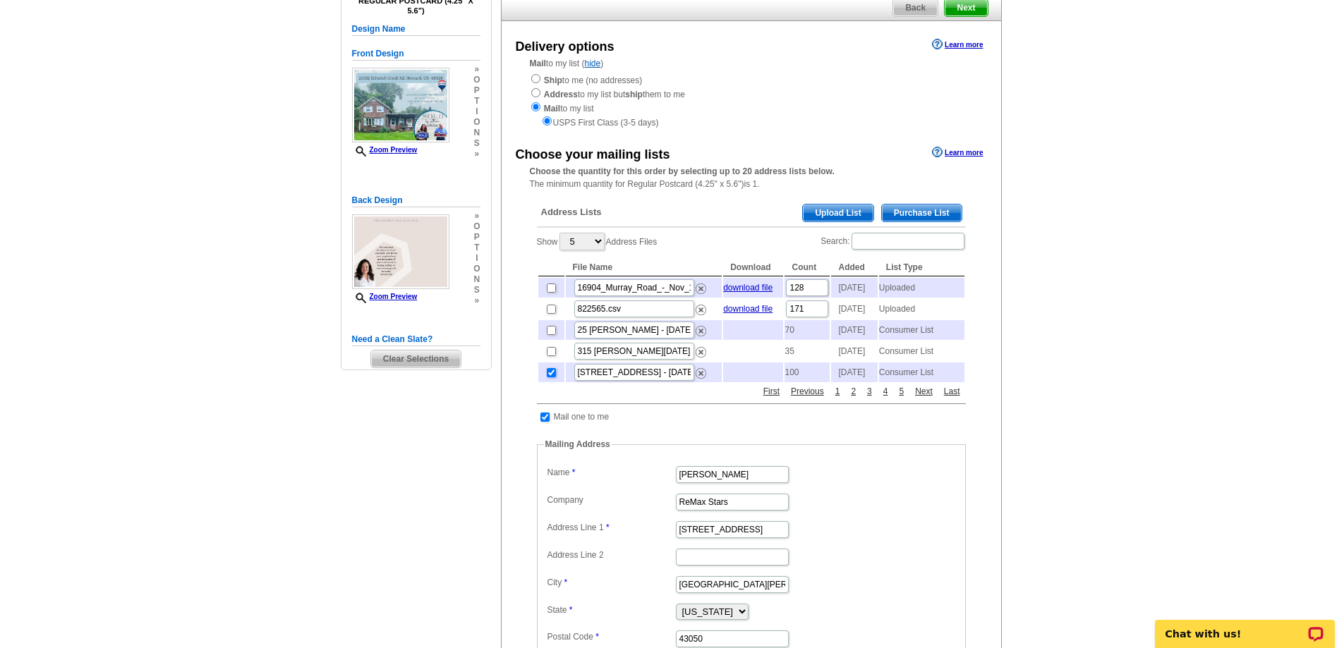
drag, startPoint x: 550, startPoint y: 400, endPoint x: 557, endPoint y: 405, distance: 8.0
click at [551, 377] on input "checkbox" at bounding box center [551, 372] width 9 height 9
checkbox input "false"
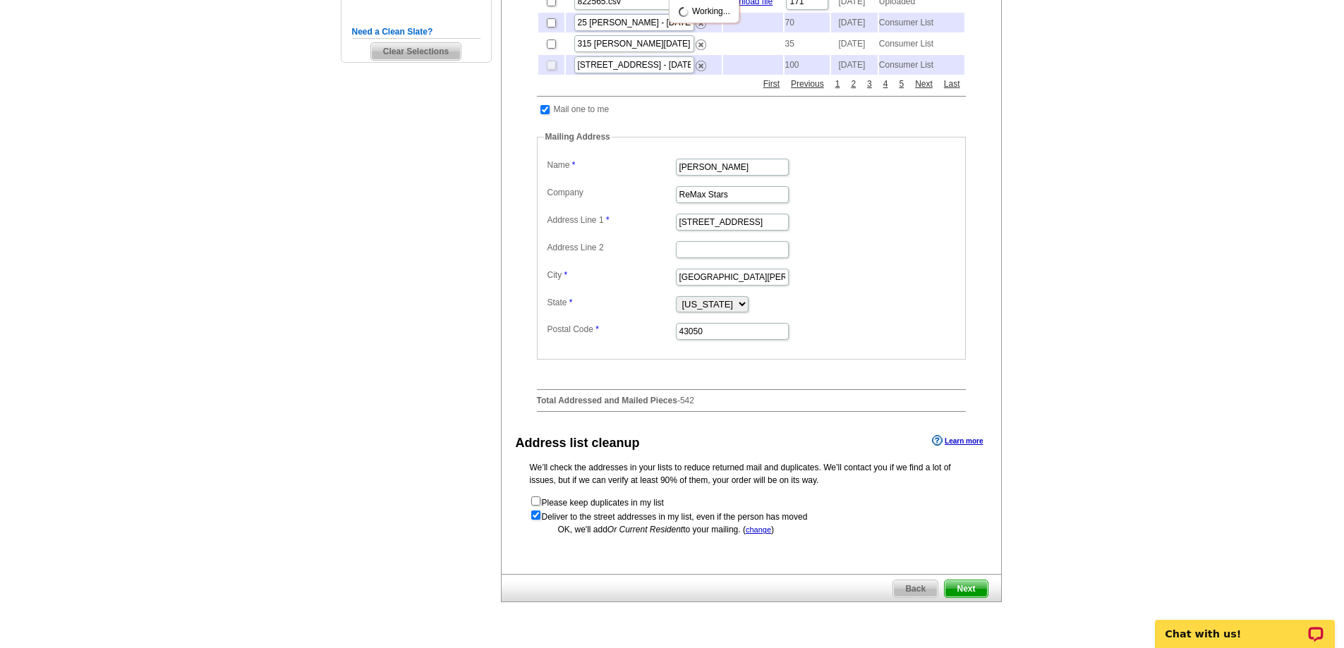
scroll to position [487, 0]
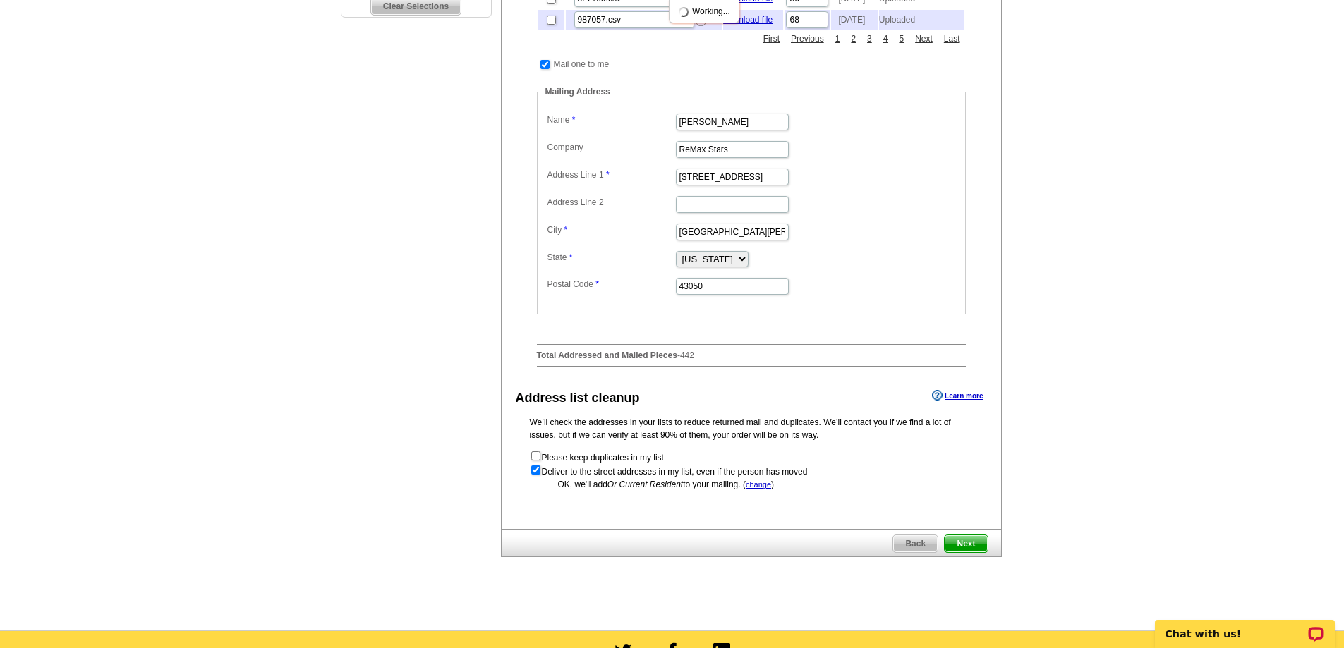
click at [967, 552] on span "Next" at bounding box center [966, 543] width 42 height 17
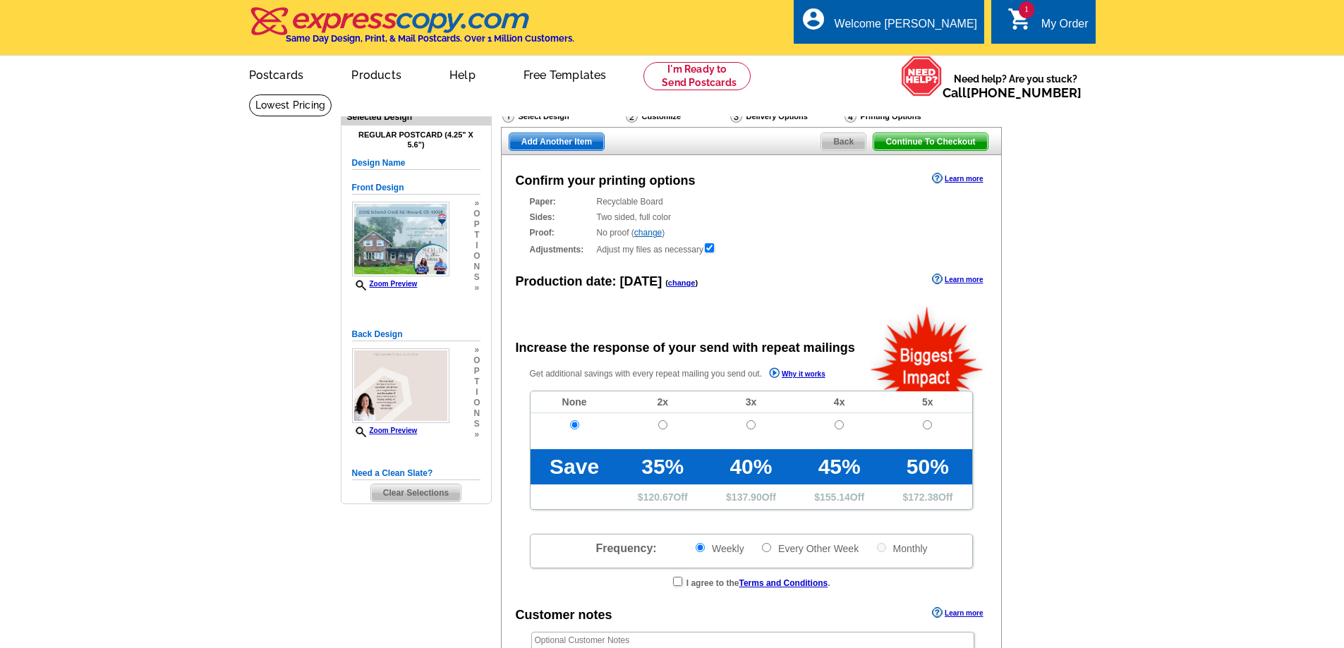
radio input "false"
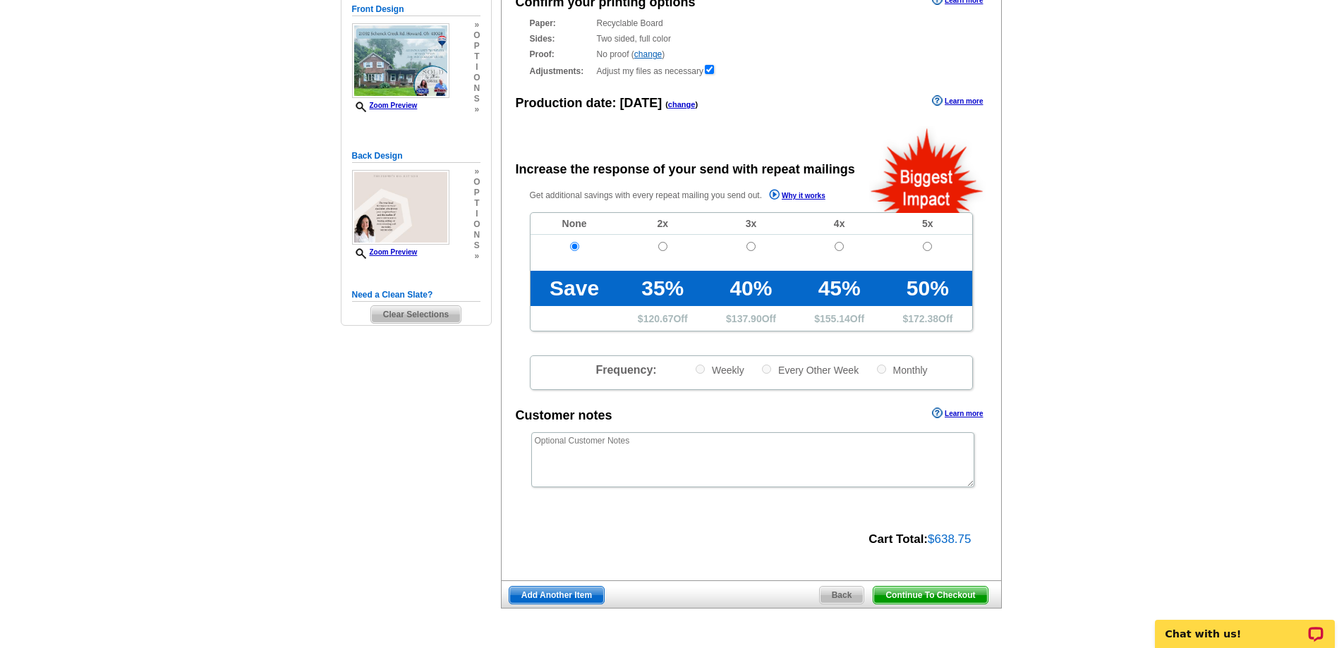
scroll to position [353, 0]
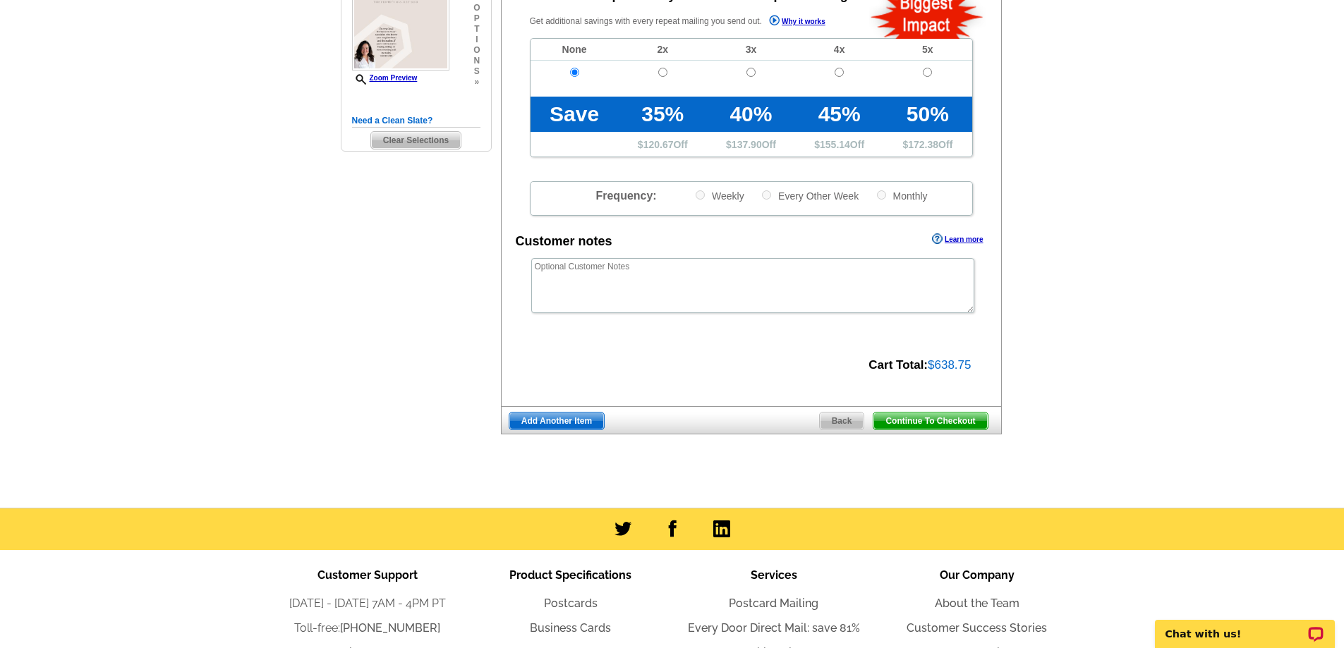
click at [947, 423] on span "Continue To Checkout" at bounding box center [930, 421] width 114 height 17
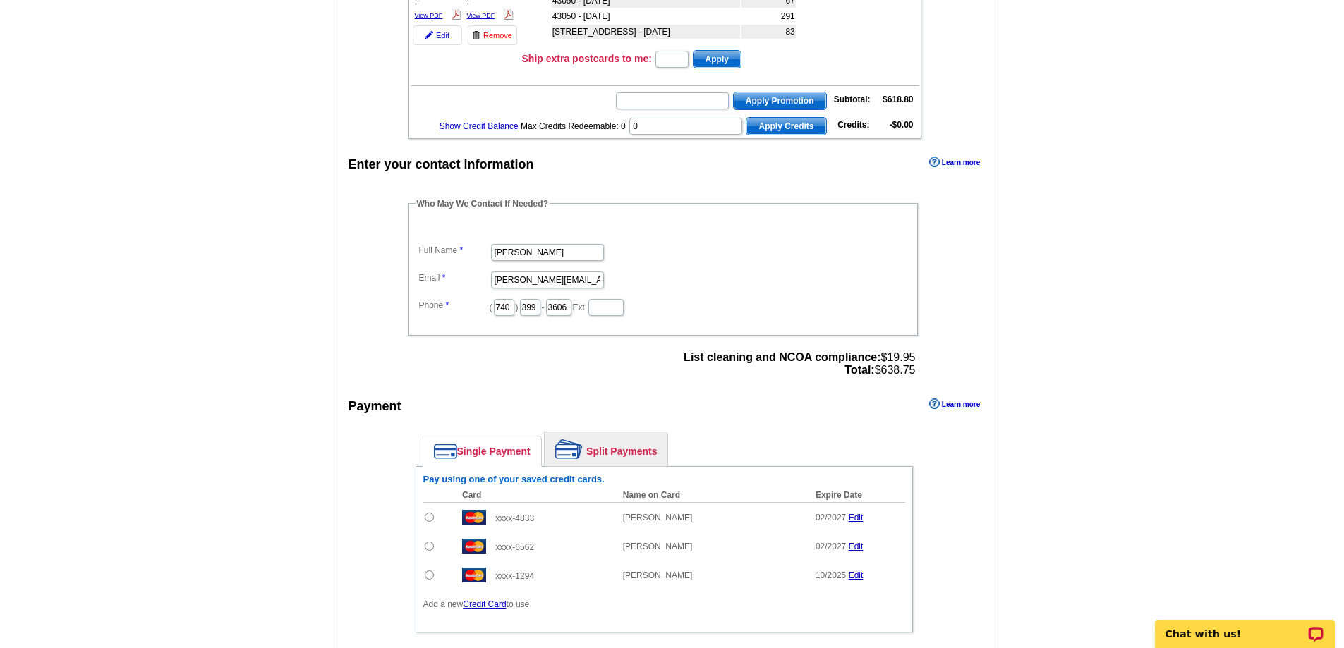
scroll to position [353, 0]
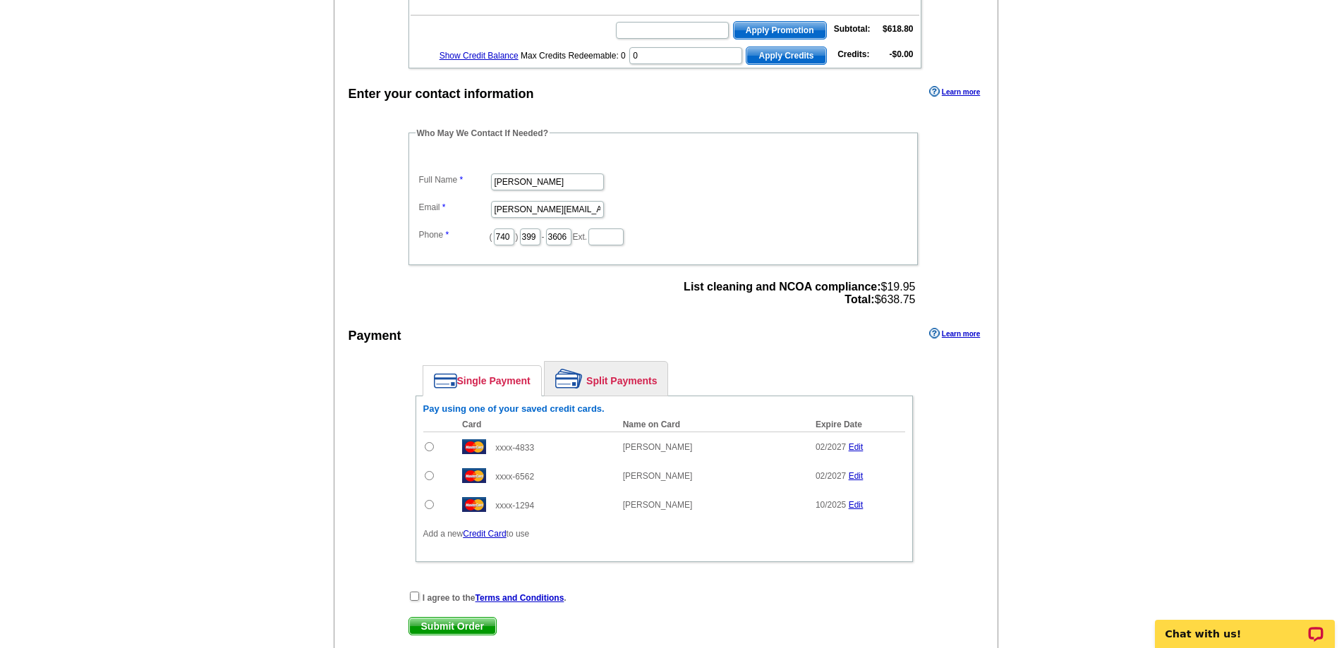
click at [430, 447] on input "radio" at bounding box center [429, 446] width 9 height 9
radio input "true"
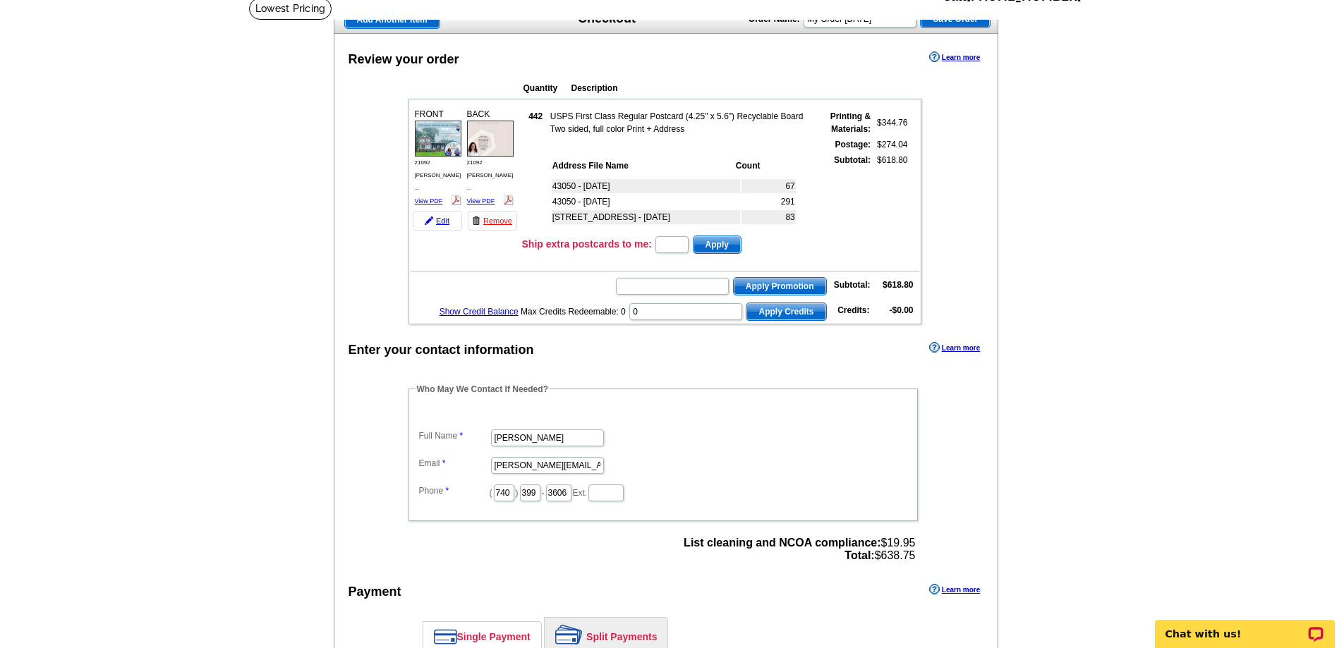
scroll to position [71, 0]
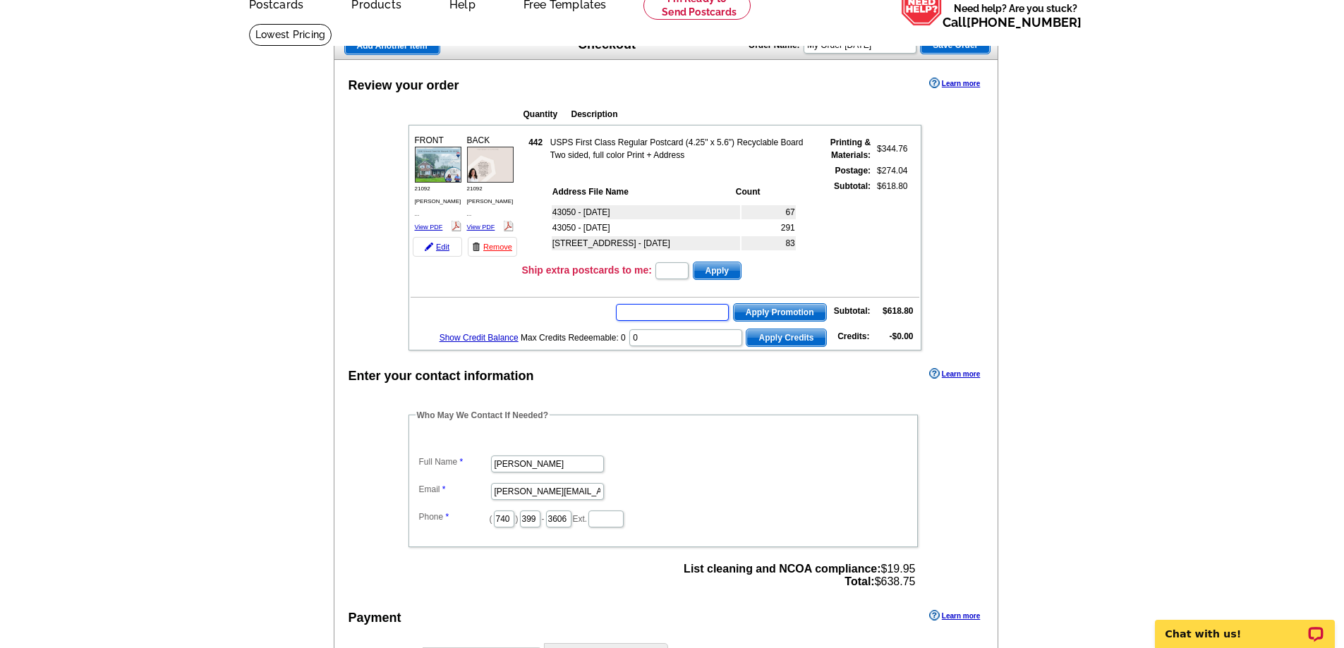
click at [650, 311] on input "text" at bounding box center [672, 312] width 113 height 17
type input "Grow0825"
click at [785, 303] on button "Apply Promotion" at bounding box center [780, 312] width 94 height 18
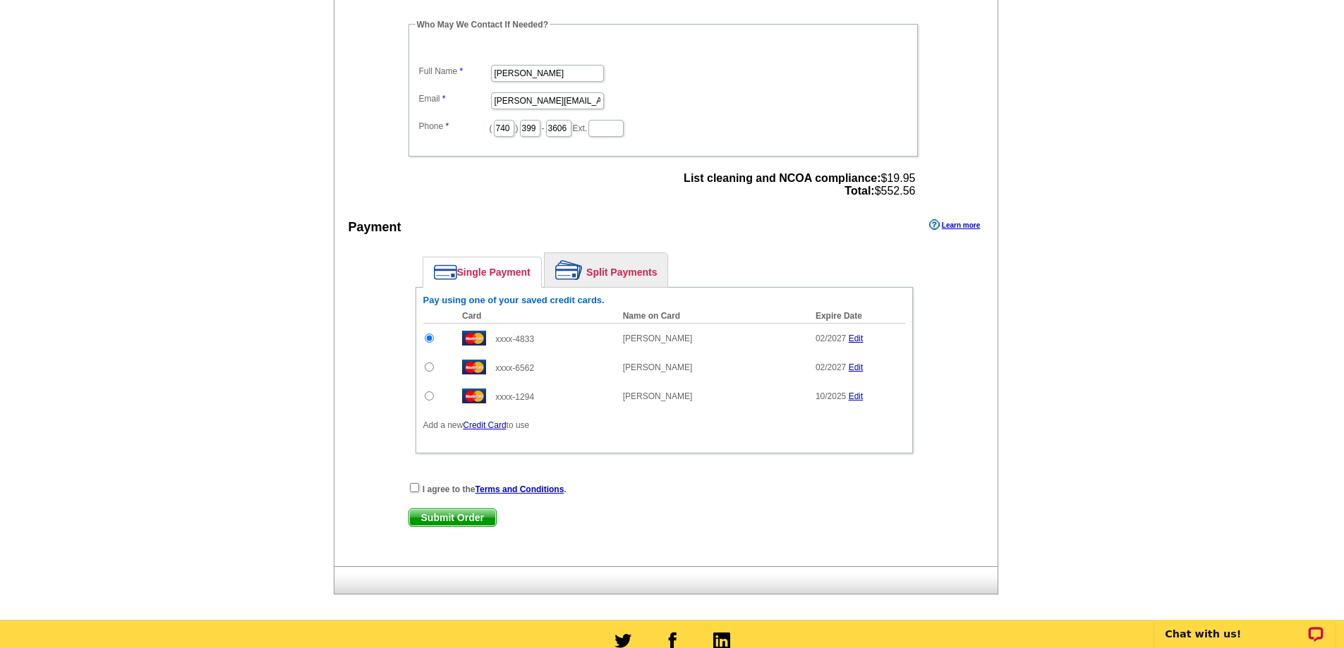
scroll to position [564, 0]
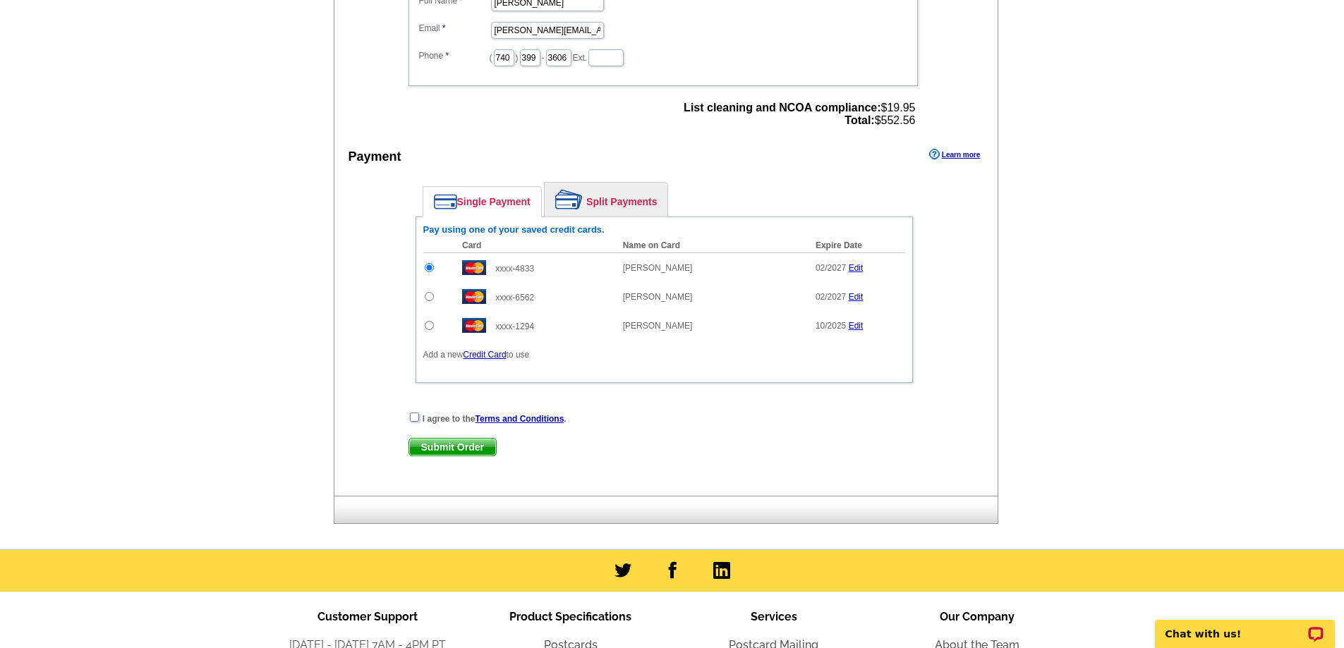
click at [417, 415] on input "checkbox" at bounding box center [414, 417] width 9 height 9
checkbox input "true"
click at [457, 442] on span "Submit Order" at bounding box center [452, 447] width 87 height 17
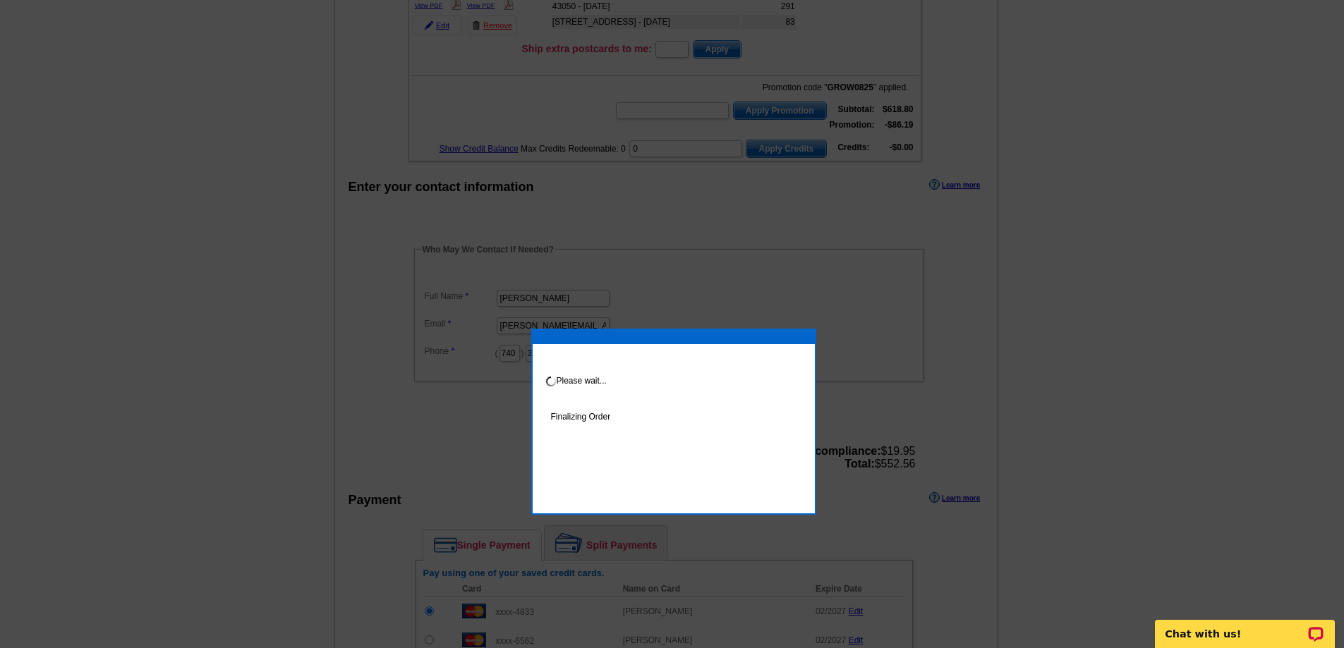
scroll to position [277, 0]
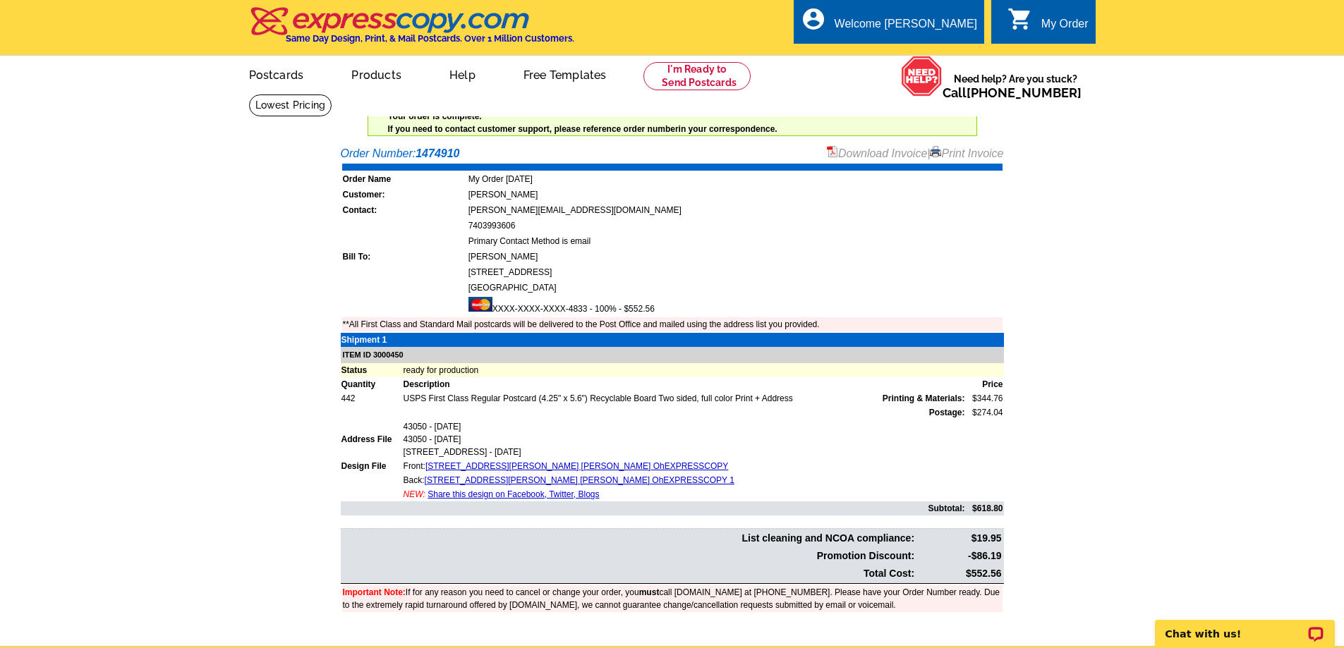
click at [963, 153] on link "Print Invoice" at bounding box center [966, 153] width 73 height 12
click at [291, 74] on link "Postcards" at bounding box center [275, 73] width 99 height 33
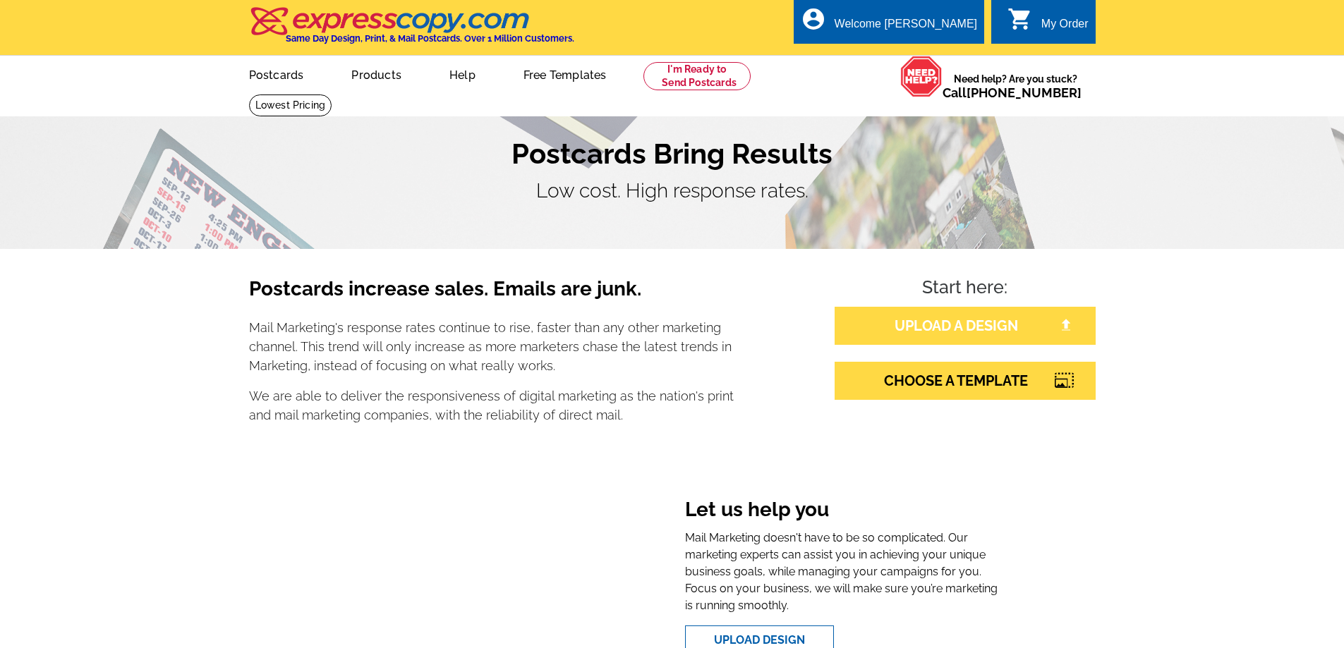
click at [979, 320] on link "UPLOAD A DESIGN" at bounding box center [965, 326] width 261 height 38
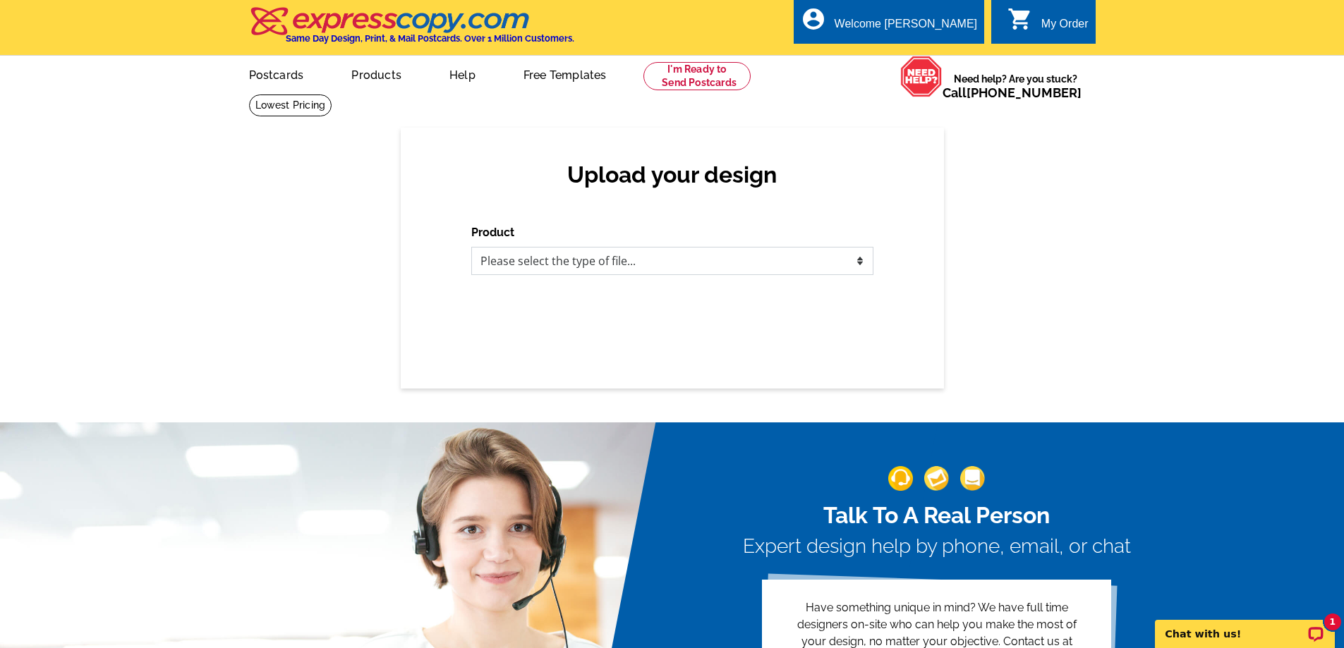
click at [859, 267] on select "Please select the type of file... Postcards Business Cards Letters and flyers G…" at bounding box center [672, 261] width 402 height 28
select select "1"
click at [471, 248] on select "Please select the type of file... Postcards Business Cards Letters and flyers G…" at bounding box center [672, 261] width 402 height 28
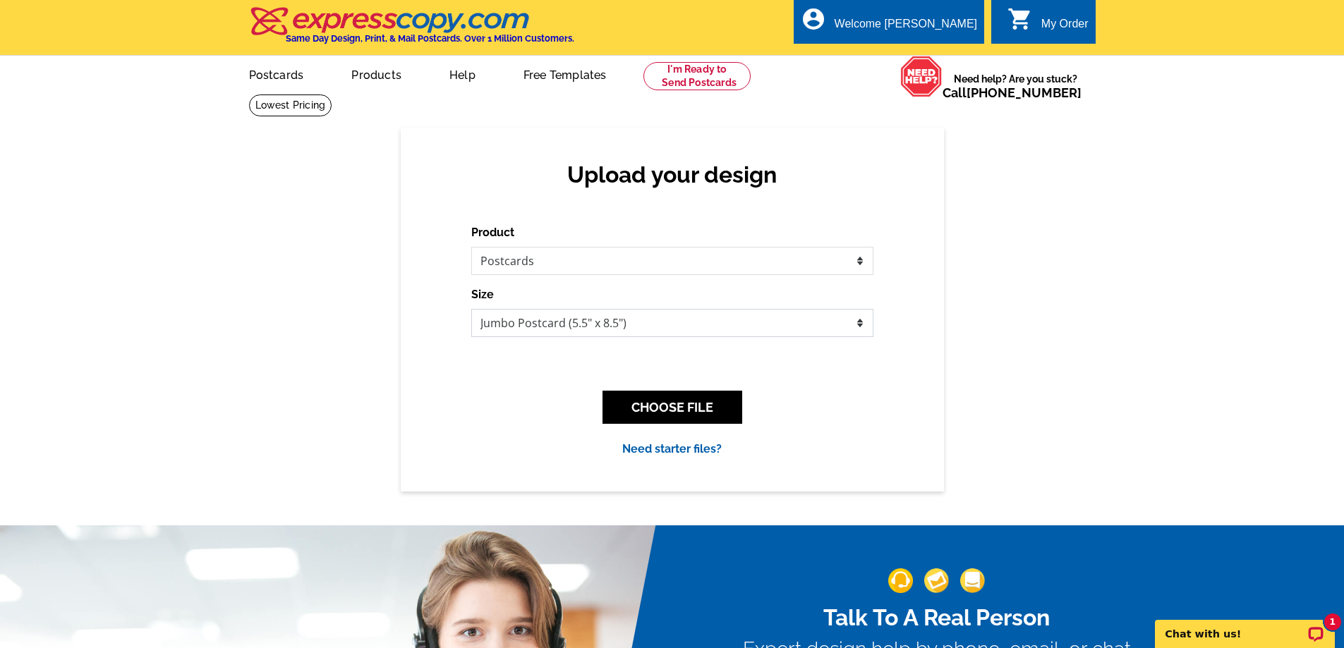
click at [859, 325] on select "Jumbo Postcard (5.5" x 8.5") Regular Postcard (4.25" x 5.6") Panoramic Postcard…" at bounding box center [672, 323] width 402 height 28
select select "1"
click at [471, 310] on select "Jumbo Postcard (5.5" x 8.5") Regular Postcard (4.25" x 5.6") Panoramic Postcard…" at bounding box center [672, 323] width 402 height 28
